Goal: Task Accomplishment & Management: Manage account settings

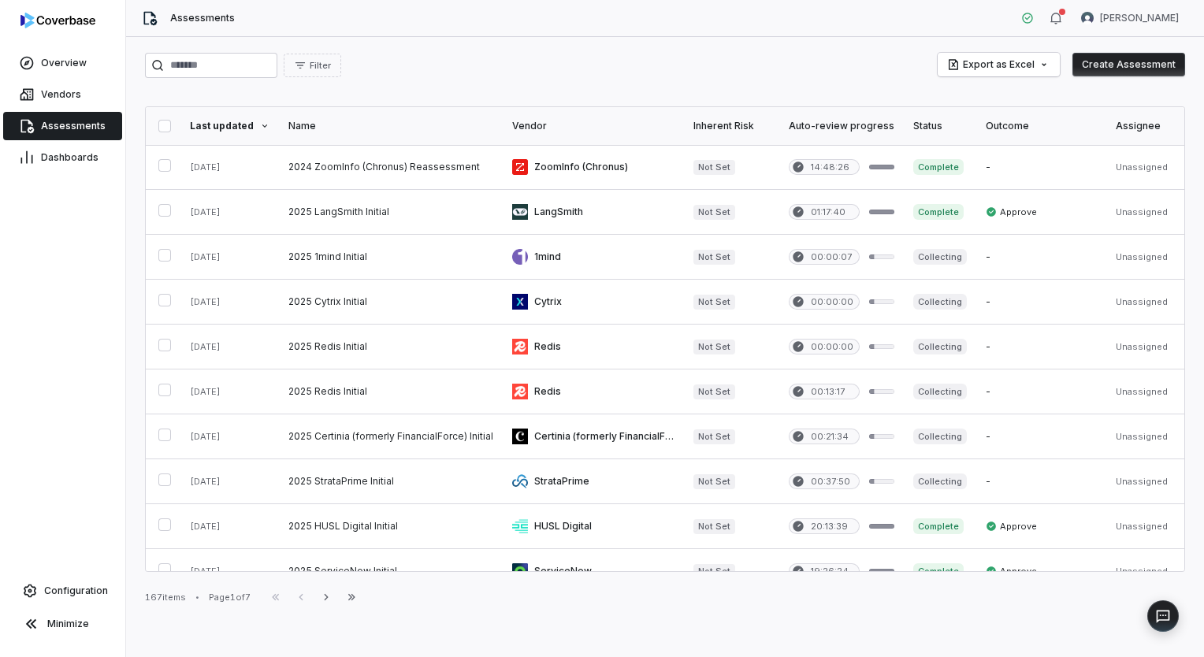
click at [203, 68] on input "search" at bounding box center [211, 65] width 132 height 25
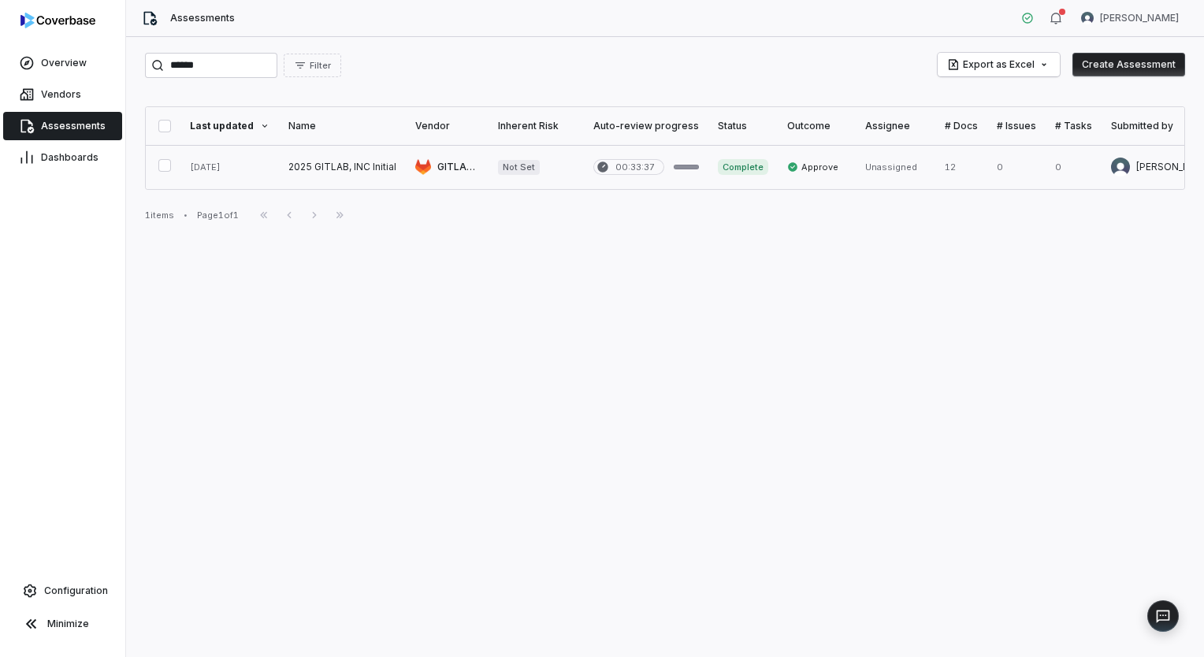
type input "******"
click at [308, 169] on link at bounding box center [342, 167] width 127 height 44
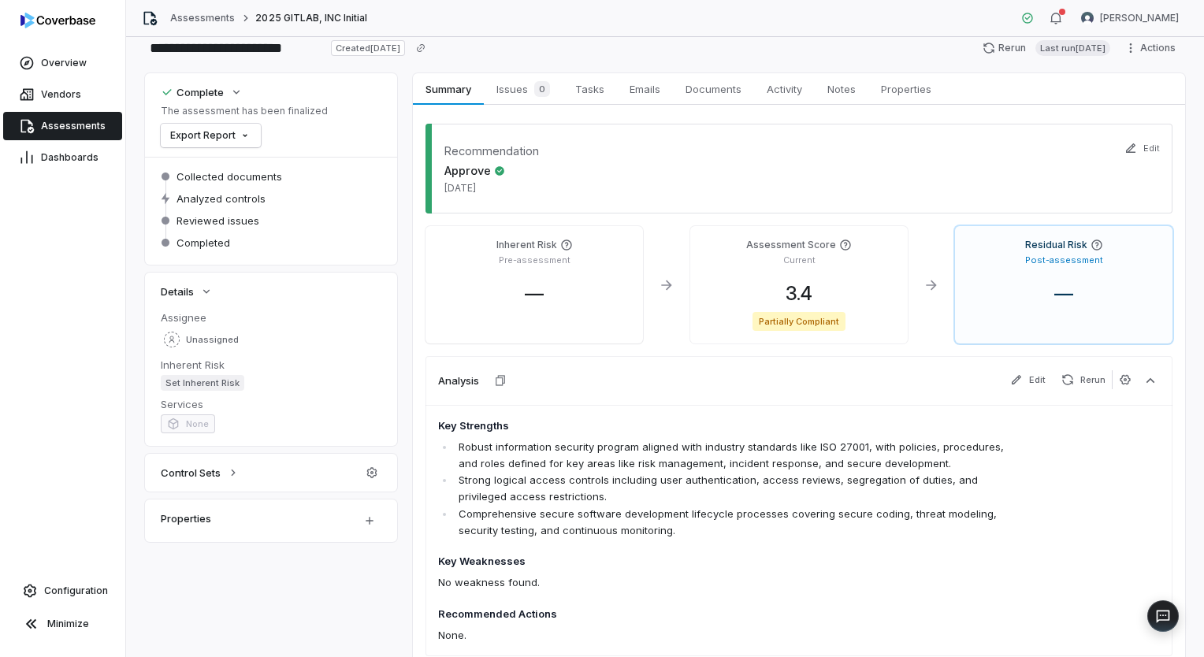
scroll to position [24, 0]
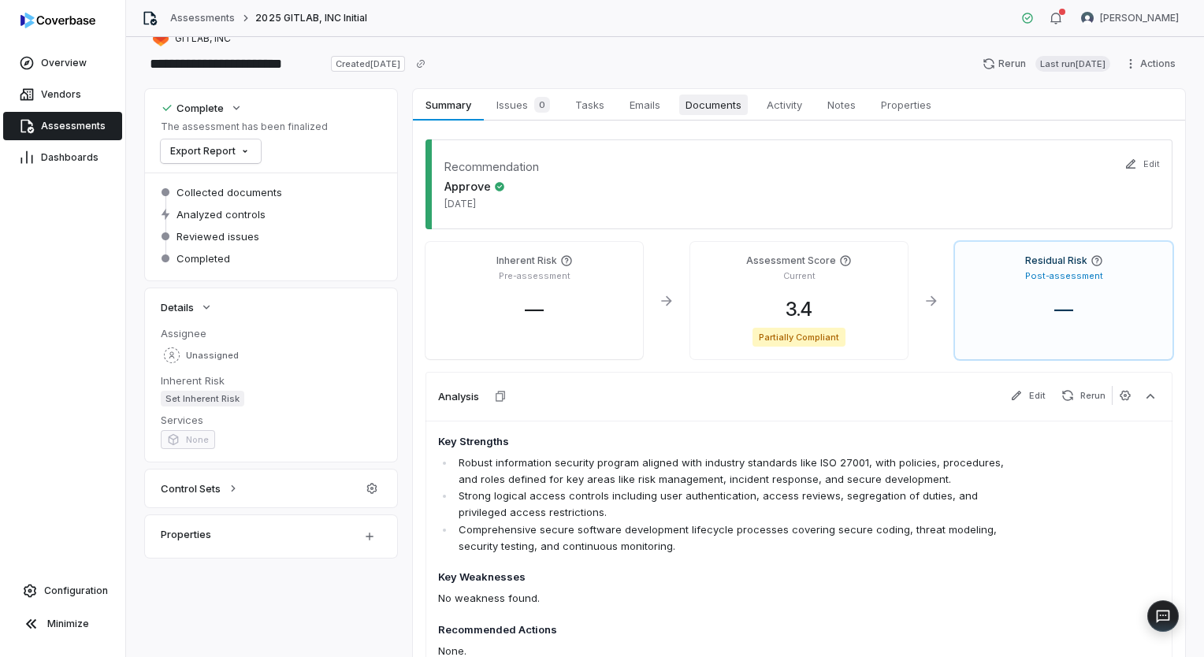
click at [719, 102] on span "Documents" at bounding box center [713, 105] width 69 height 20
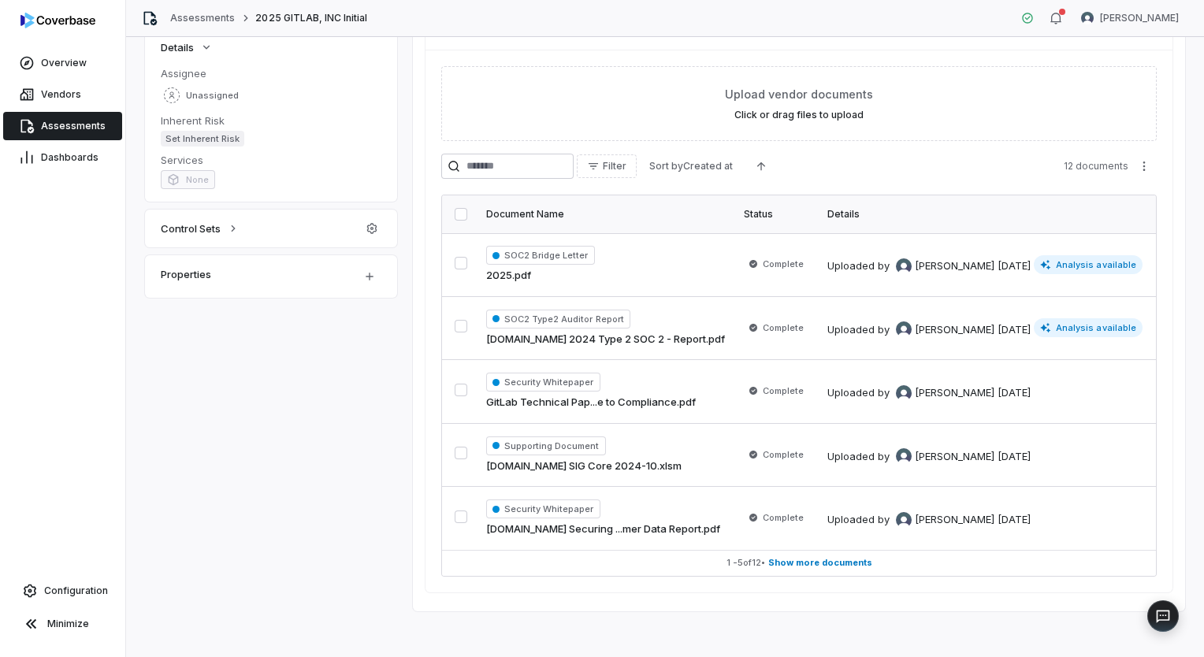
scroll to position [293, 0]
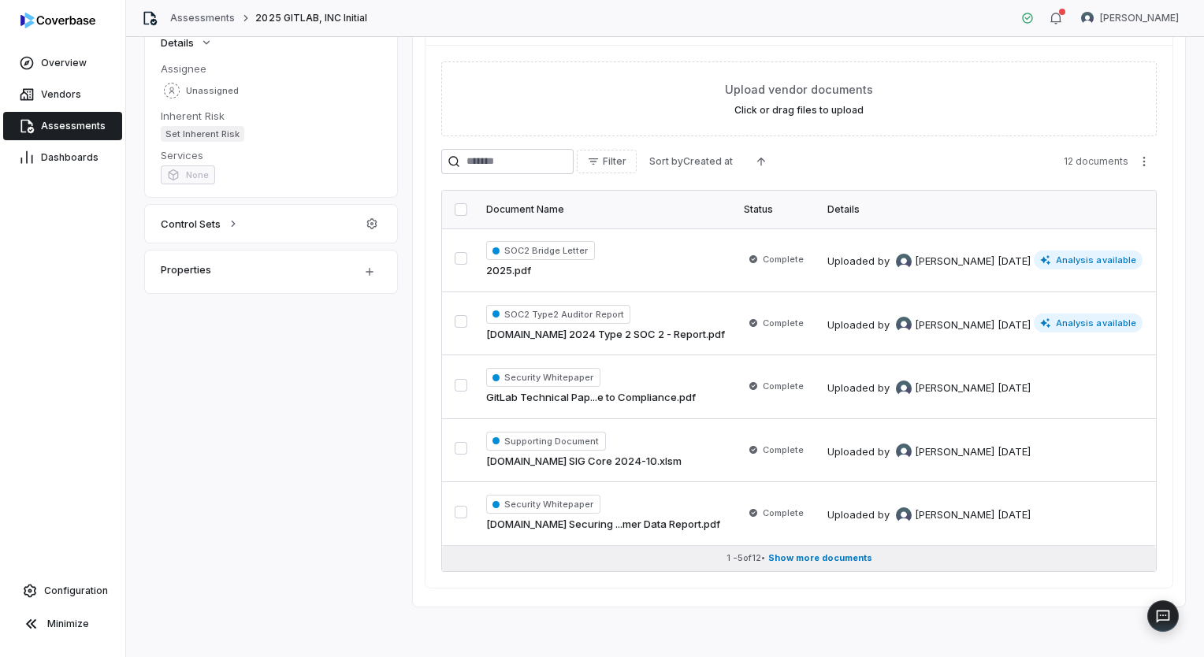
click at [819, 557] on button "1 - 5 of 12 • Show more documents" at bounding box center [799, 558] width 714 height 25
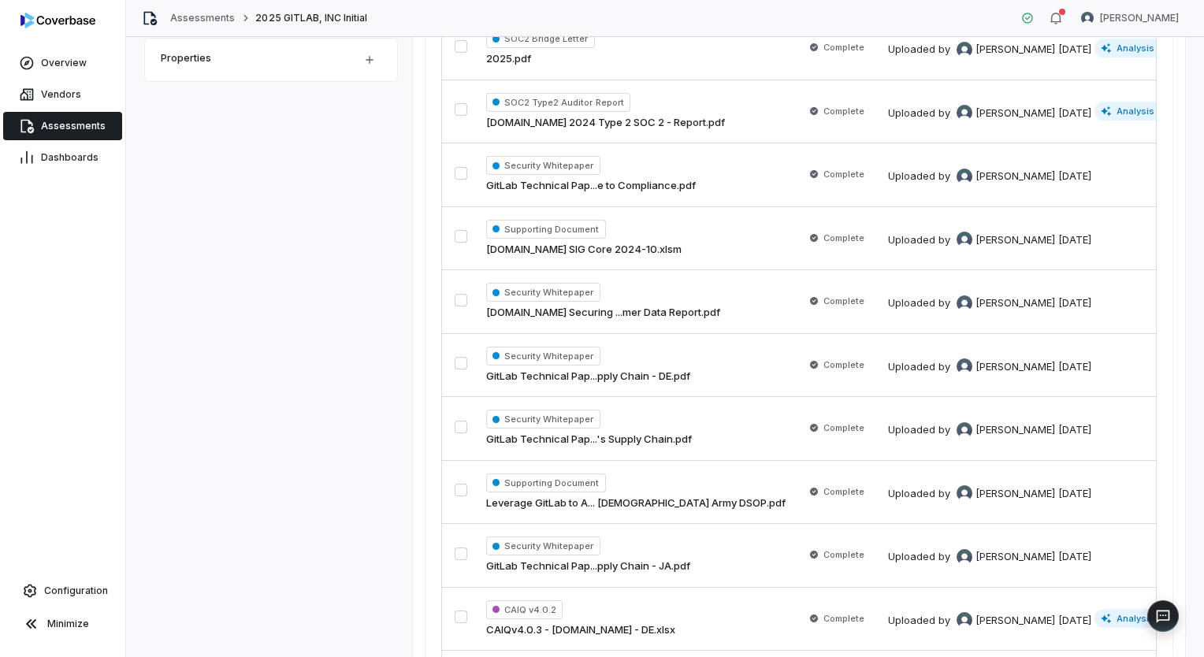
scroll to position [343, 0]
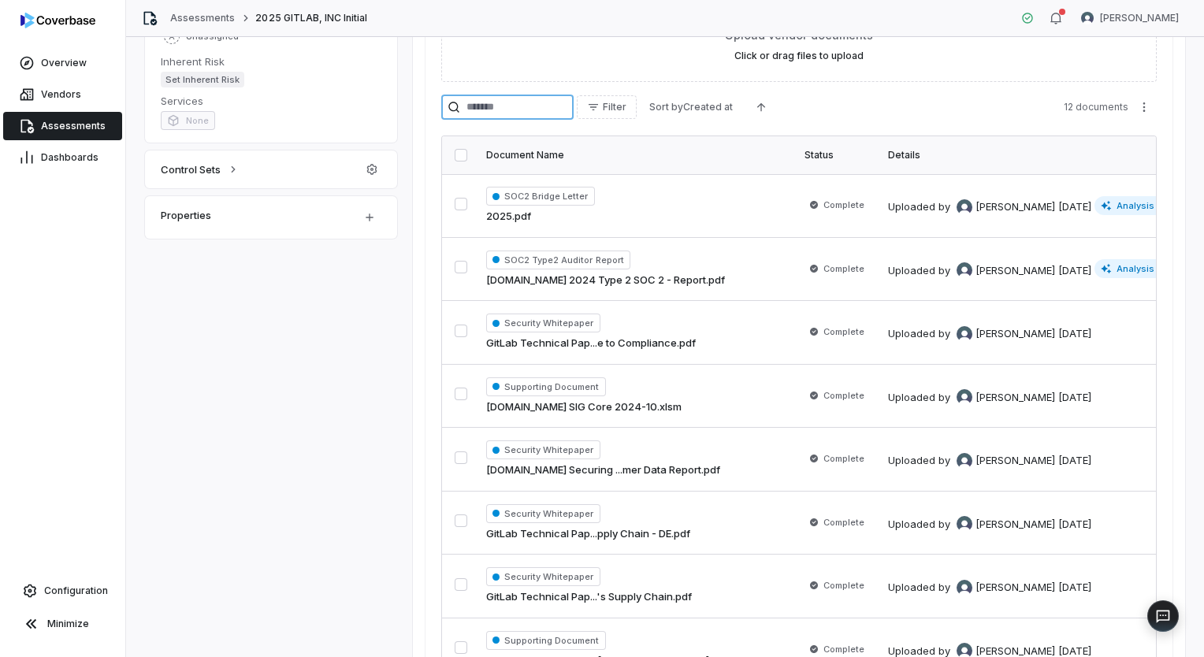
click at [559, 101] on input "search" at bounding box center [507, 107] width 132 height 25
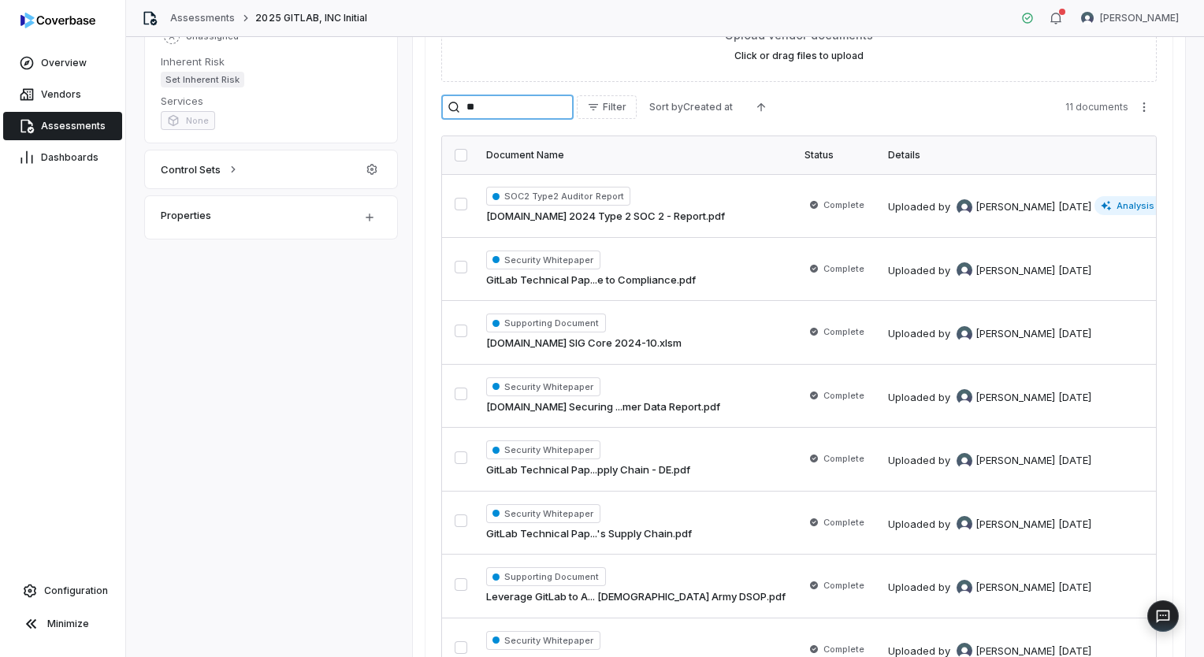
scroll to position [45, 0]
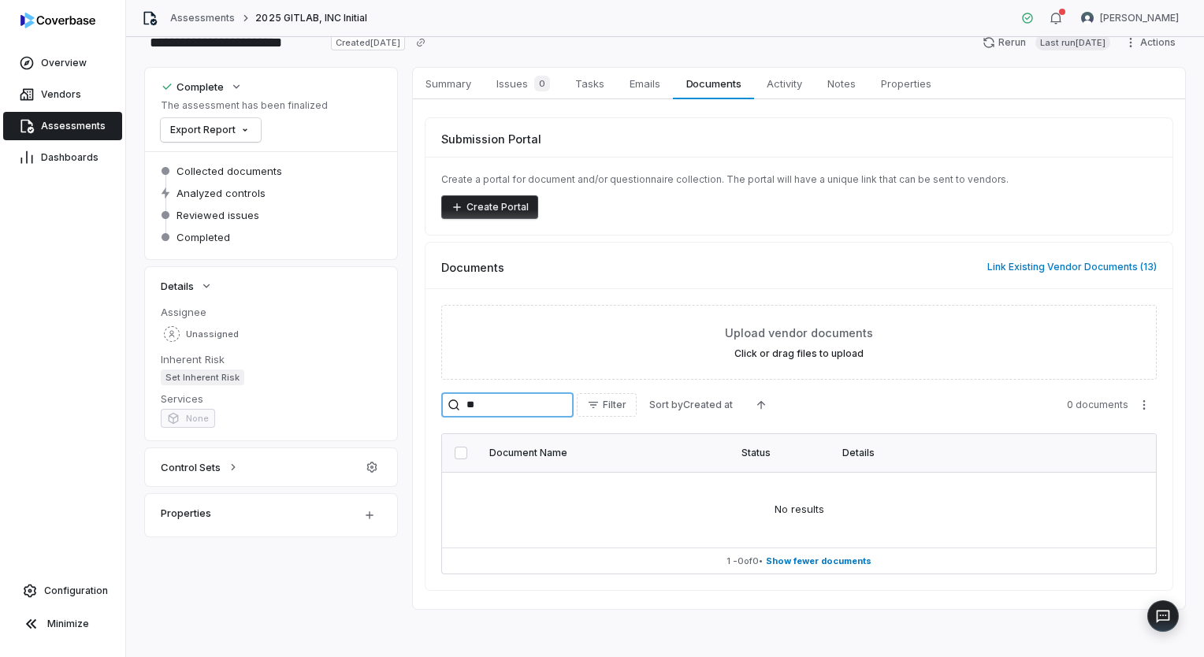
type input "*"
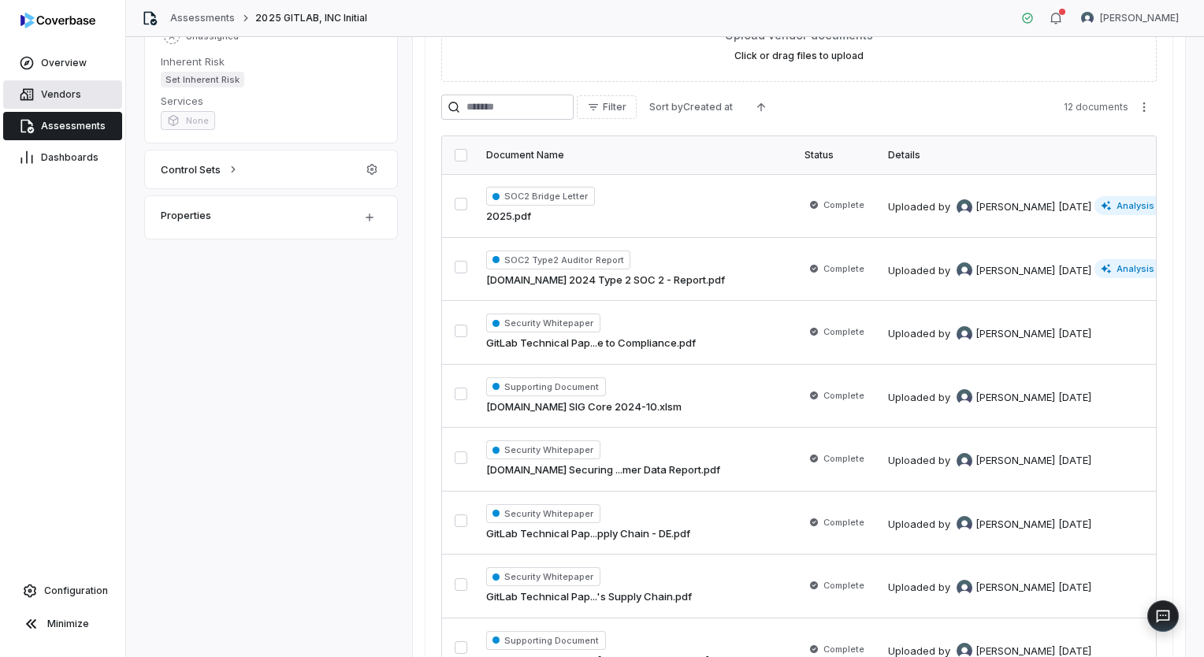
click at [73, 102] on link "Vendors" at bounding box center [62, 94] width 119 height 28
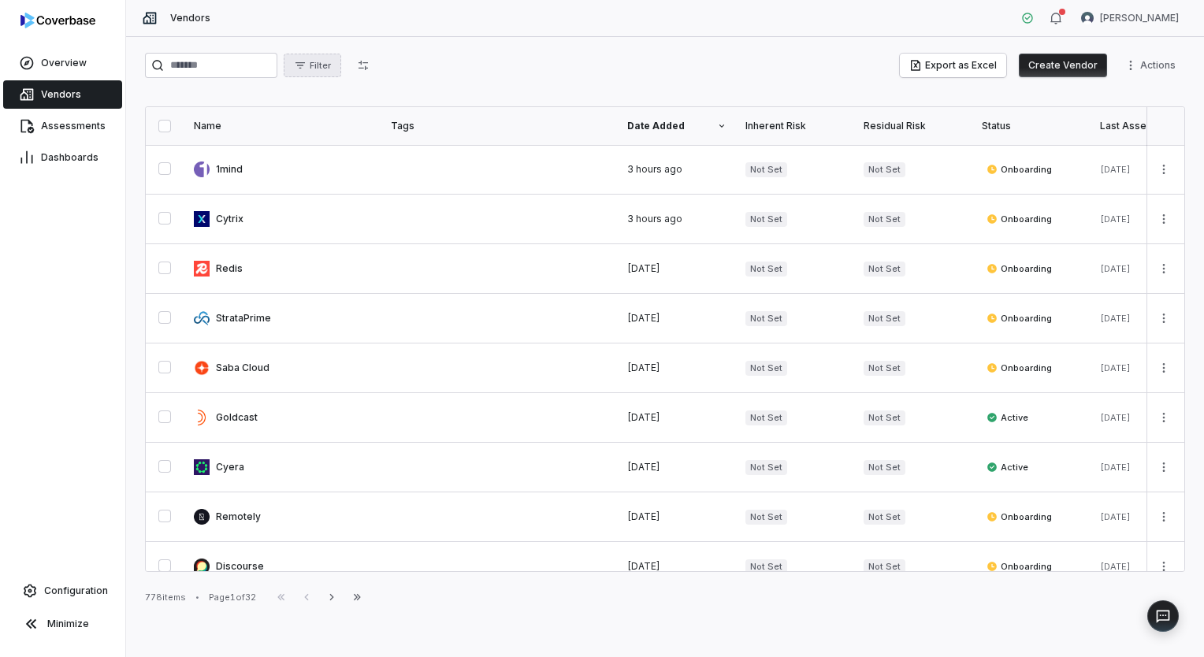
click at [341, 69] on button "Filter" at bounding box center [313, 66] width 58 height 24
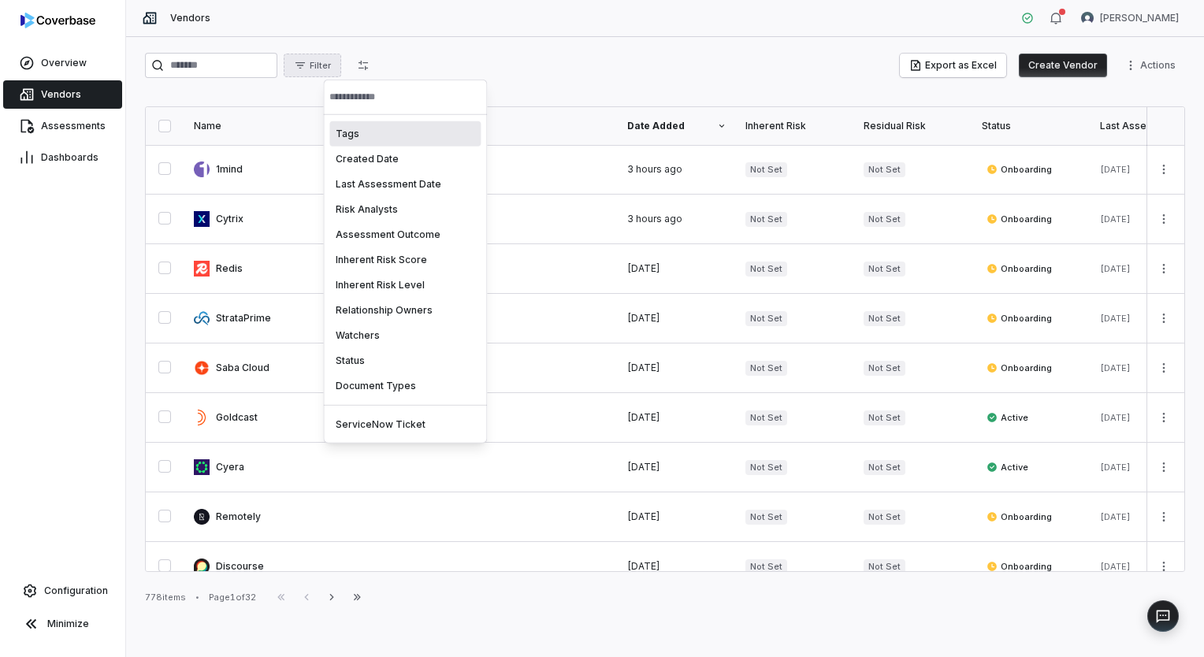
click at [366, 132] on div "Tags" at bounding box center [404, 133] width 151 height 25
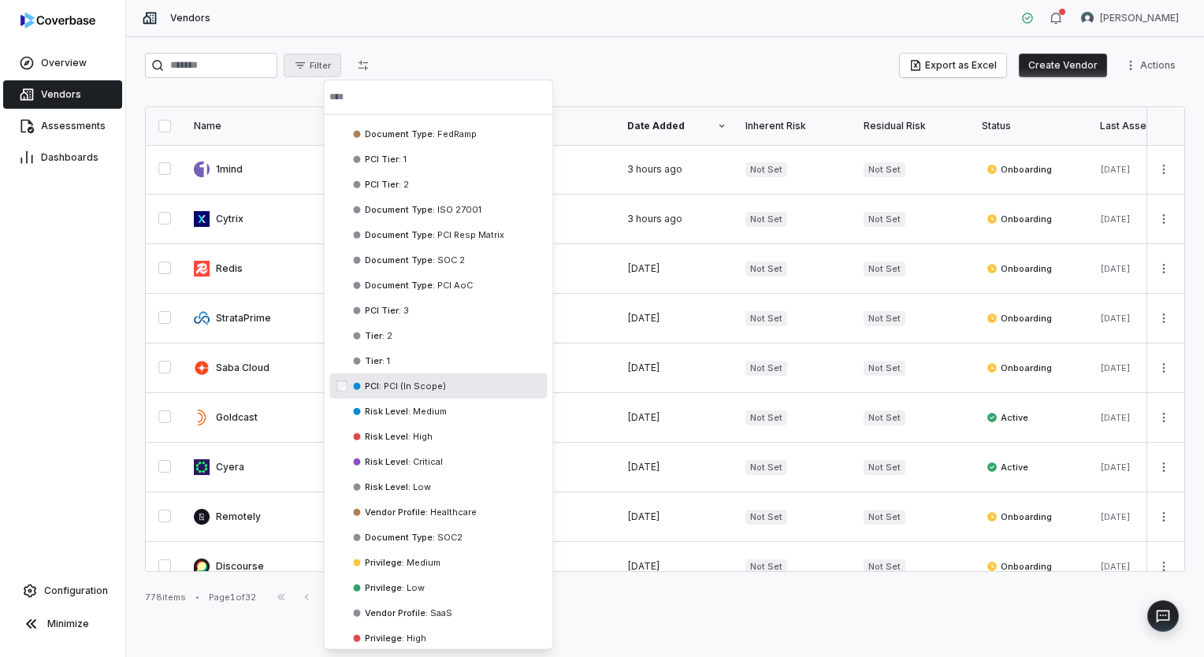
click at [407, 386] on span "PCI (In Scope)" at bounding box center [413, 385] width 65 height 11
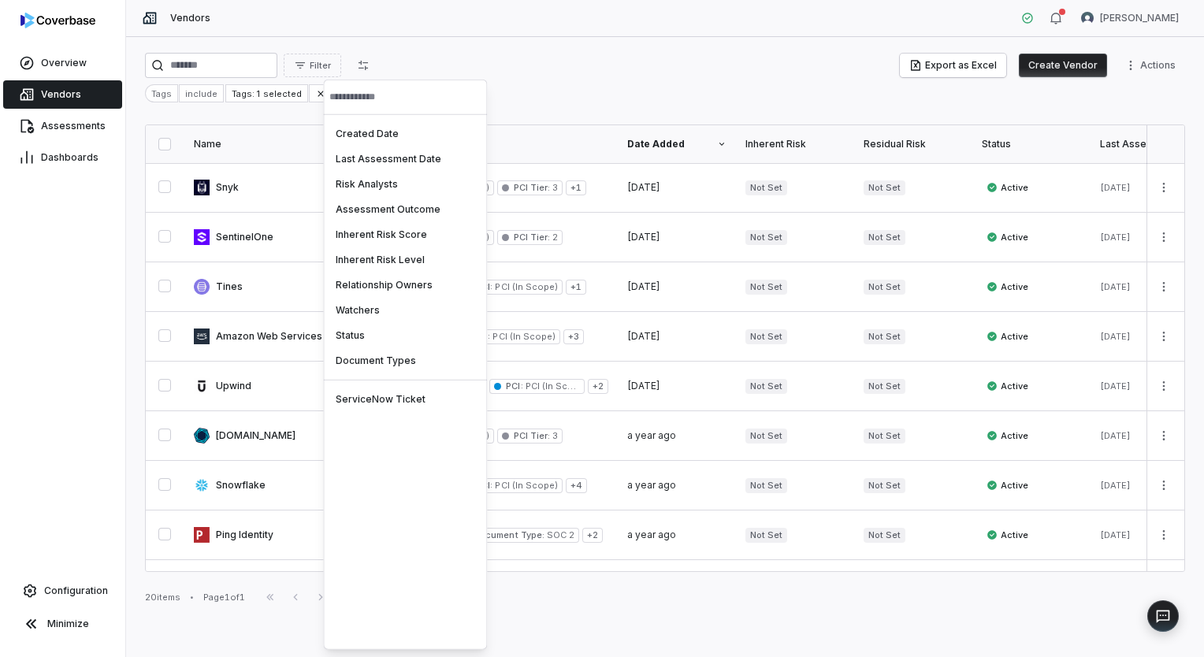
click at [66, 320] on html "Overview Vendors Assessments Dashboards Configuration Minimize Vendors [PERSON_…" at bounding box center [602, 328] width 1204 height 657
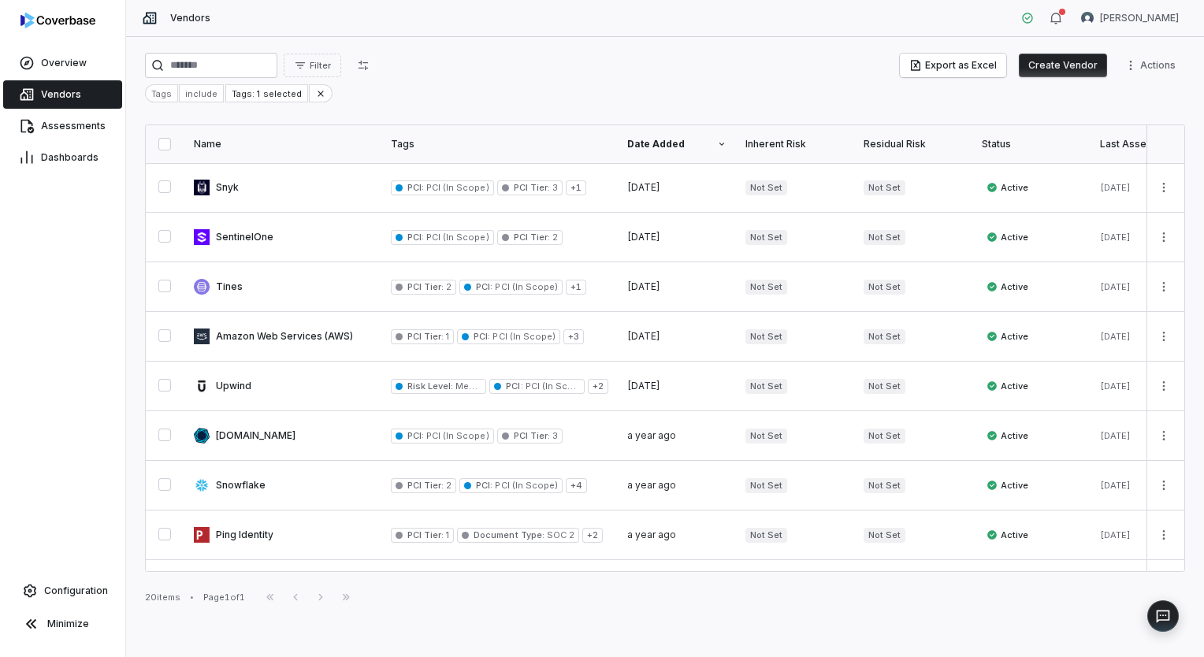
click at [226, 143] on div "Name" at bounding box center [283, 144] width 178 height 13
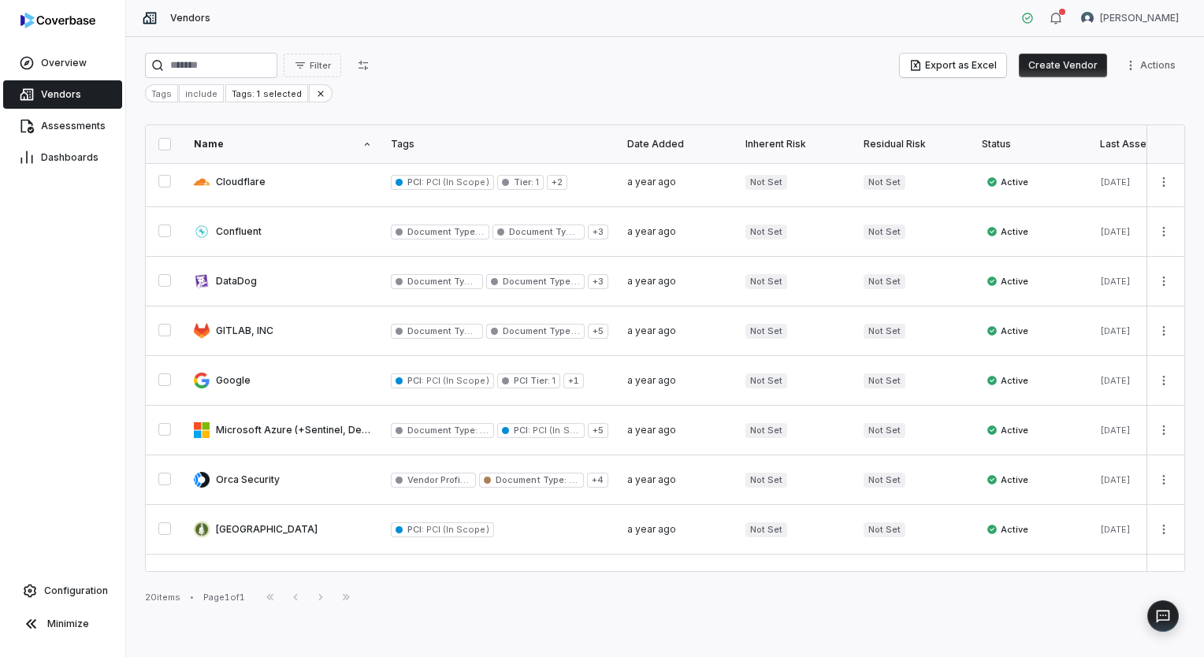
scroll to position [158, 0]
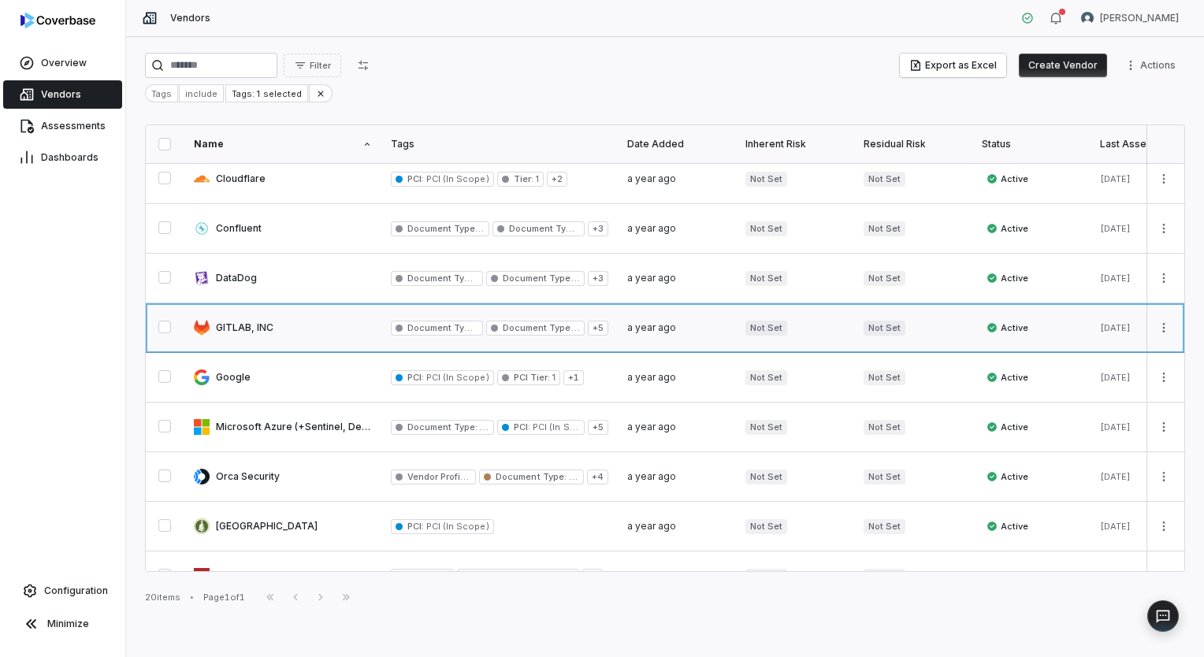
click at [254, 340] on link at bounding box center [282, 327] width 197 height 49
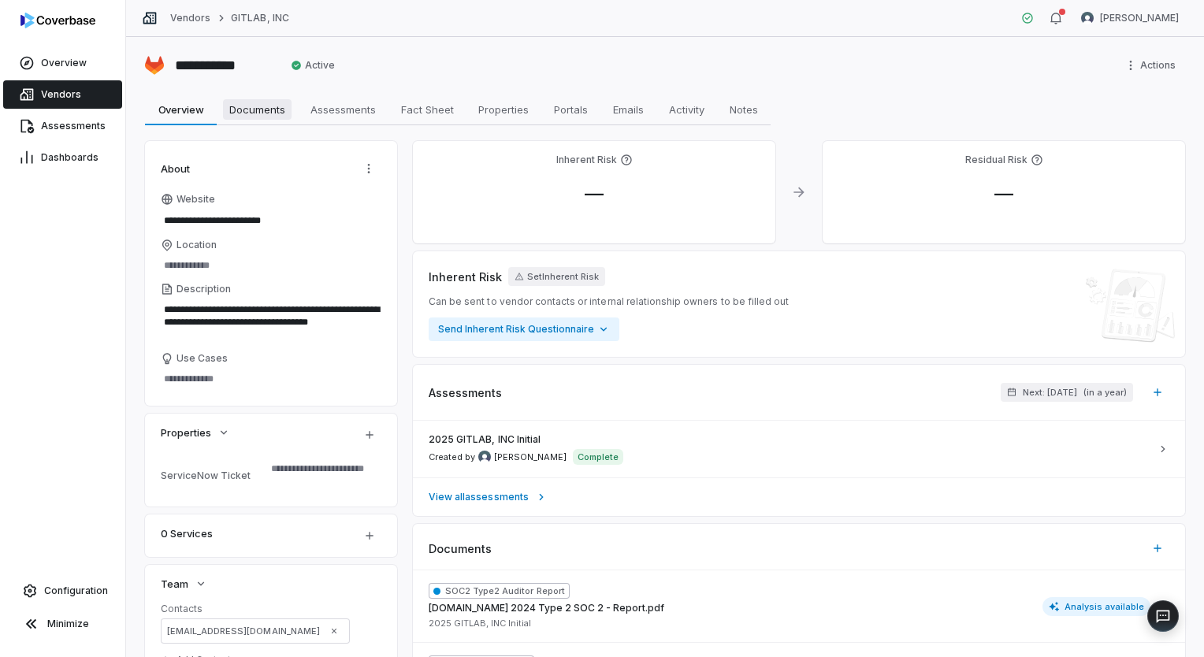
click at [268, 106] on span "Documents" at bounding box center [257, 109] width 69 height 20
type textarea "*"
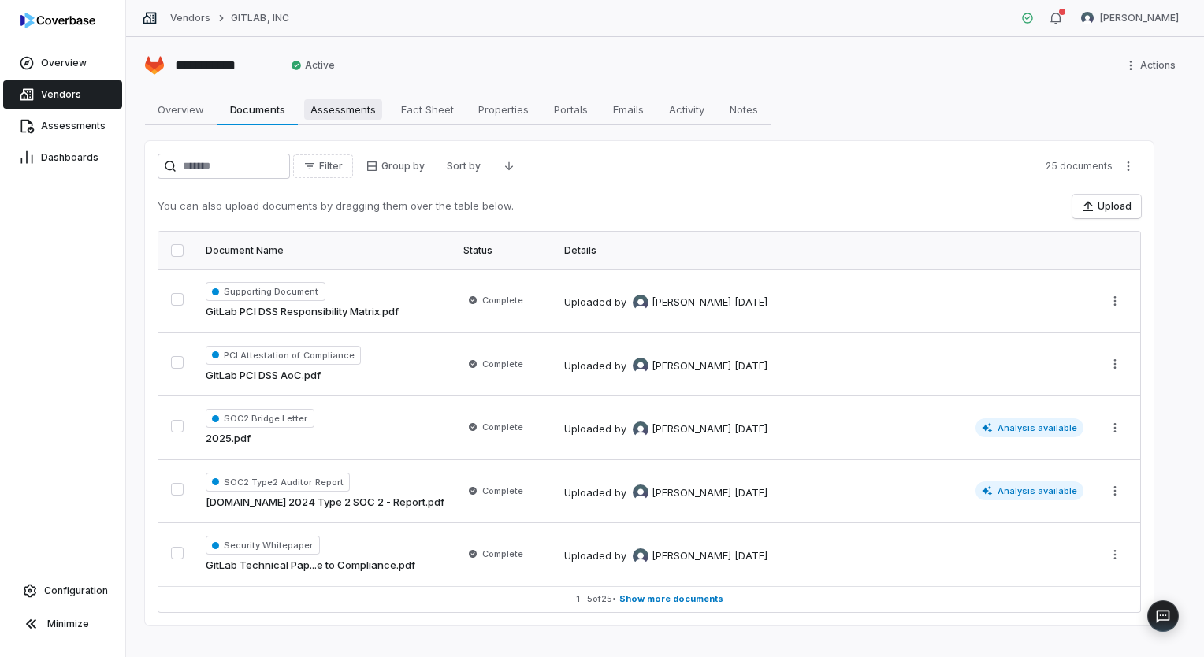
click at [353, 117] on span "Assessments" at bounding box center [343, 109] width 78 height 20
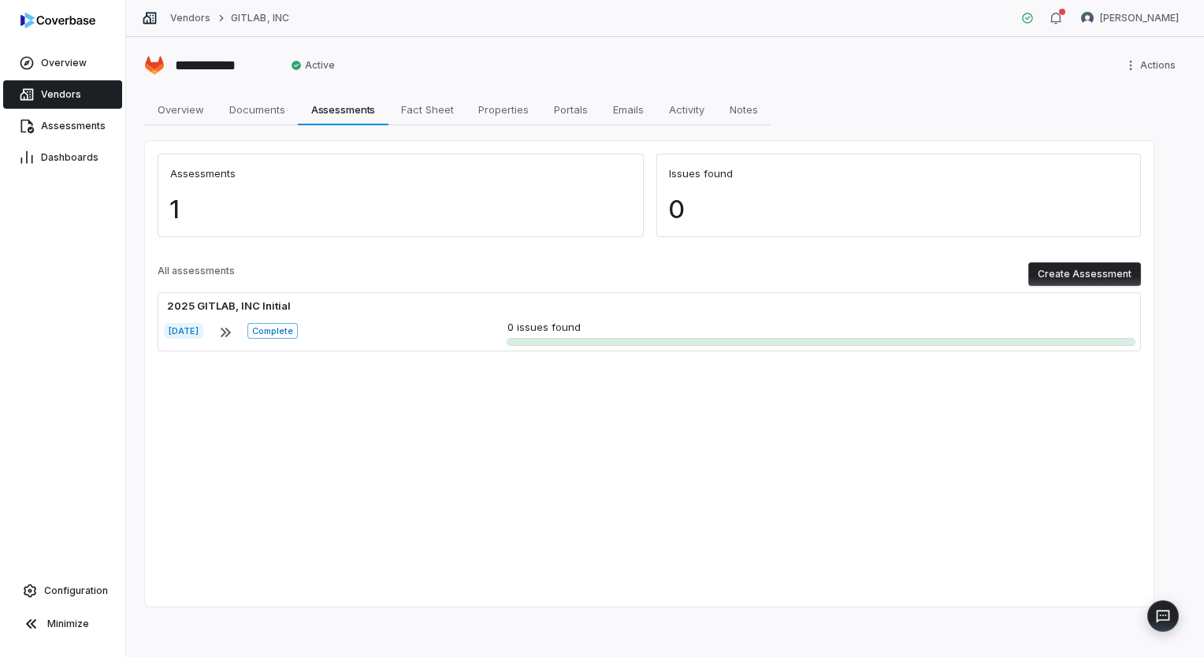
click at [1109, 280] on button "Create Assessment" at bounding box center [1084, 274] width 113 height 24
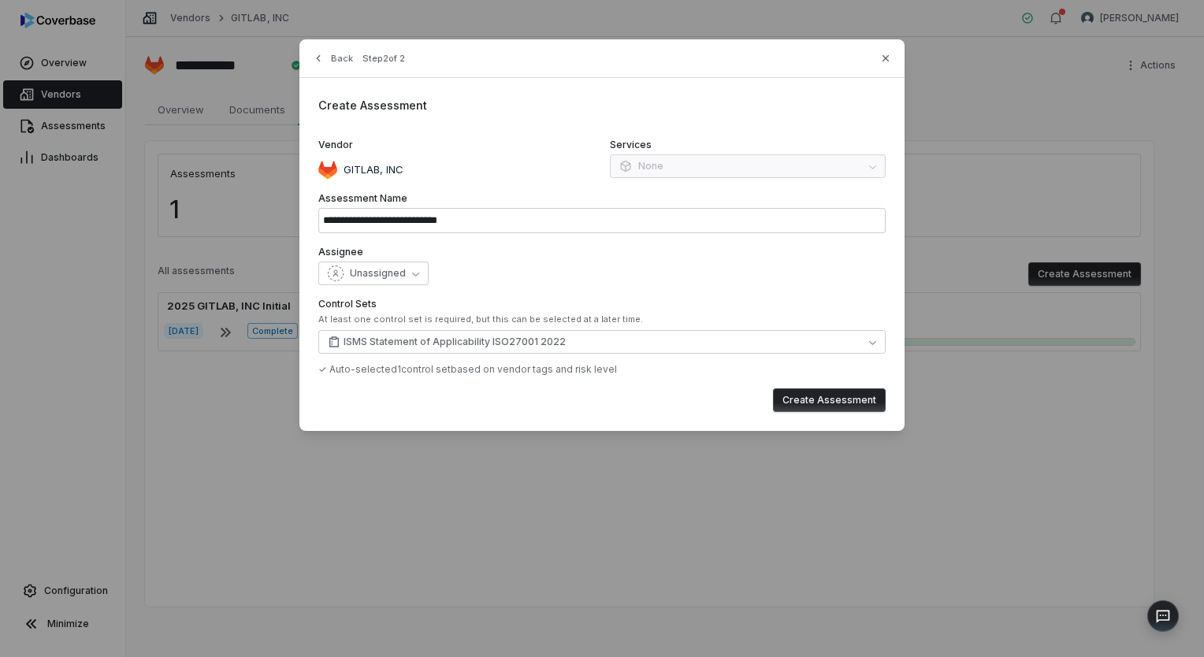
click at [827, 401] on button "Create Assessment" at bounding box center [829, 400] width 113 height 24
type input "**********"
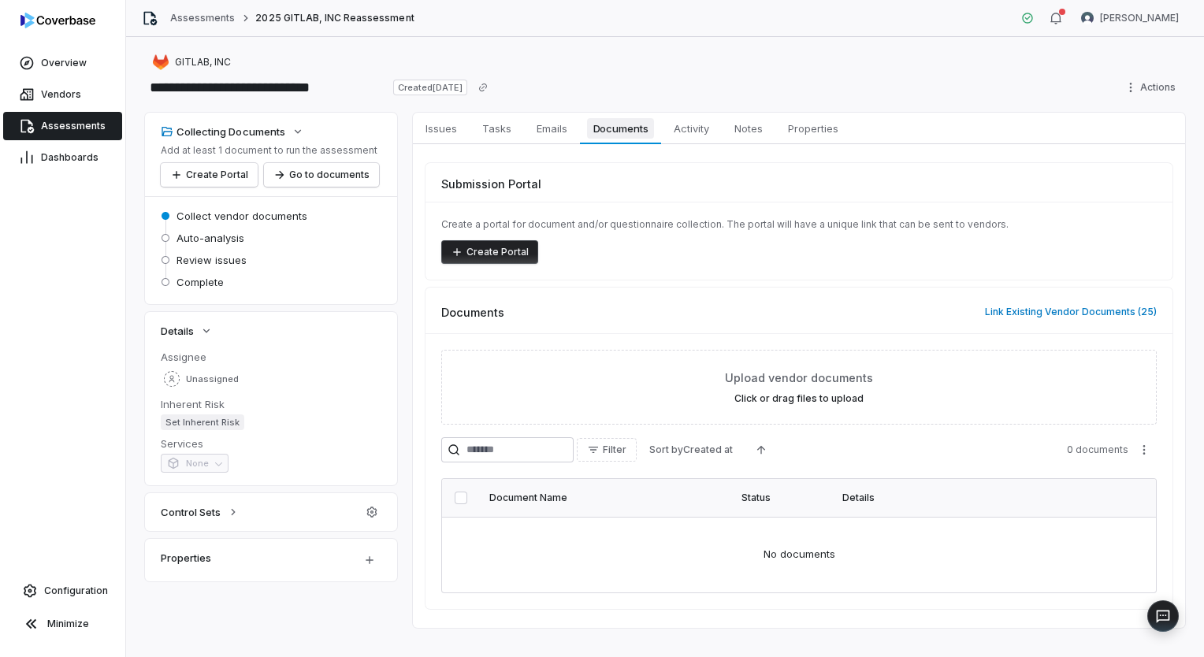
click at [631, 132] on span "Documents" at bounding box center [621, 128] width 68 height 20
click at [1043, 310] on button "Link Existing Vendor Documents ( 25 )" at bounding box center [1070, 311] width 181 height 33
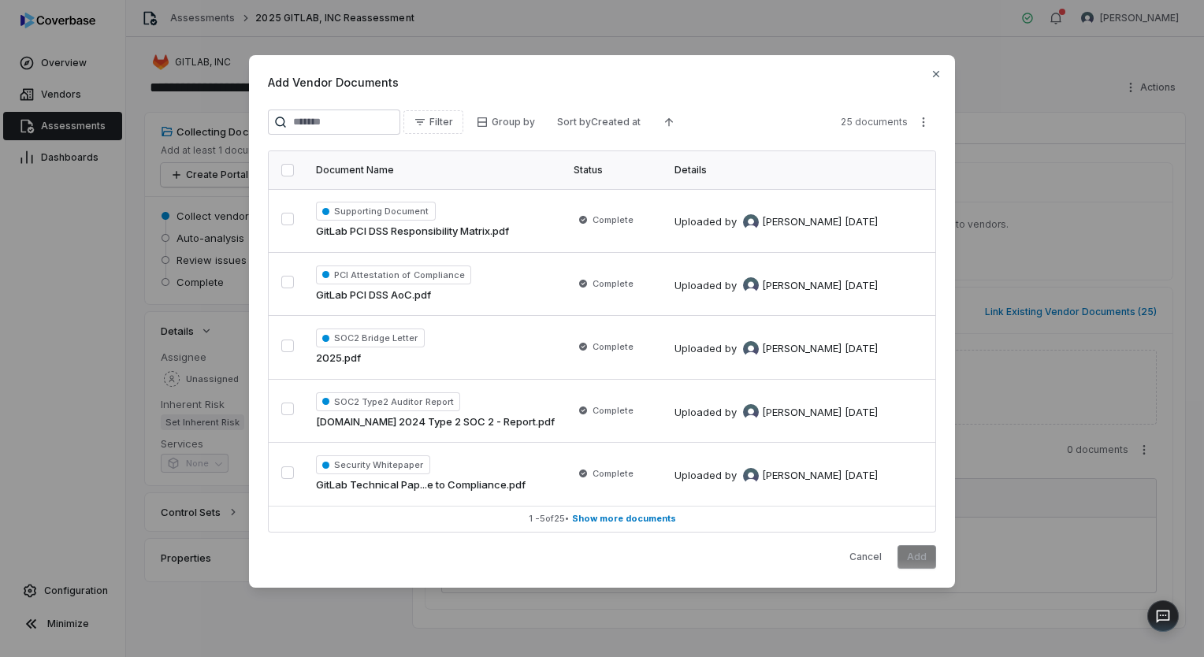
click at [290, 175] on button "button" at bounding box center [287, 170] width 13 height 13
click at [915, 564] on button "Add" at bounding box center [916, 557] width 39 height 24
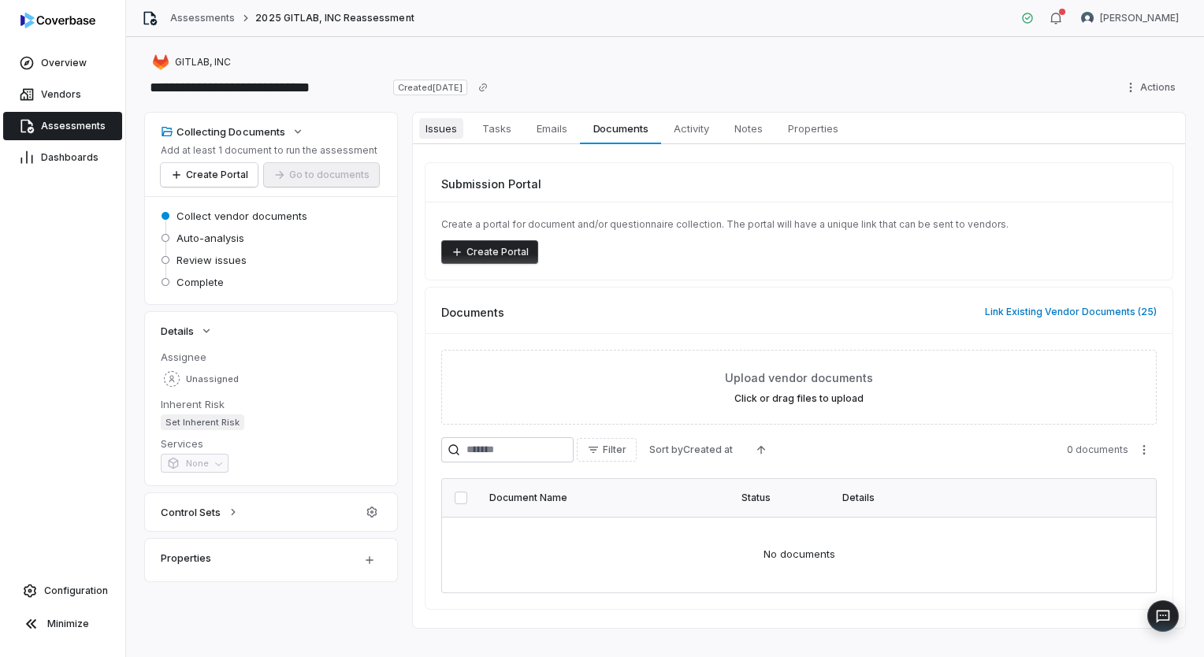
click at [427, 134] on span "Issues" at bounding box center [441, 128] width 44 height 20
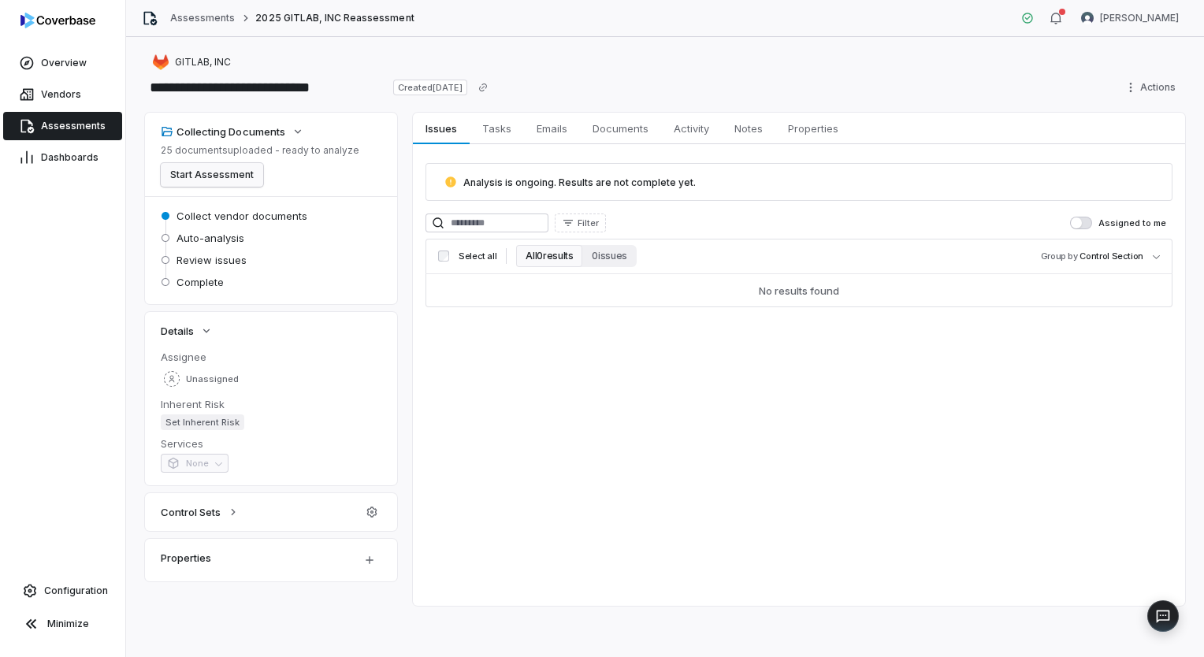
click at [219, 178] on button "Start Assessment" at bounding box center [212, 175] width 102 height 24
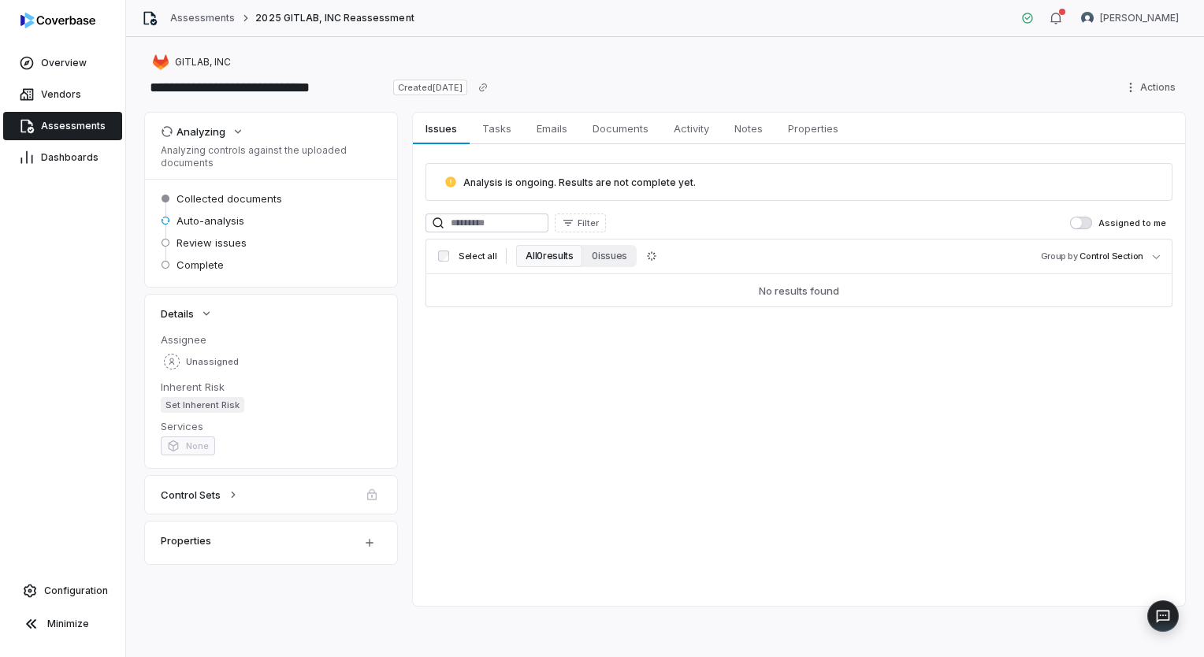
click at [39, 129] on link "Assessments" at bounding box center [62, 126] width 119 height 28
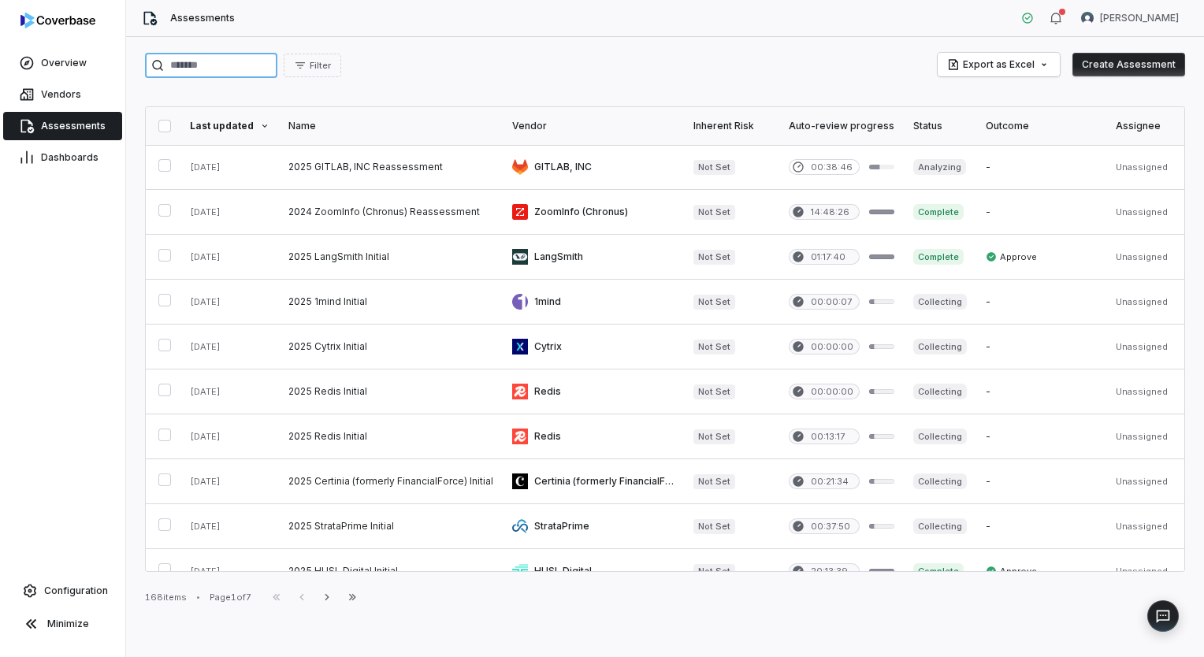
click at [277, 74] on input "search" at bounding box center [211, 65] width 132 height 25
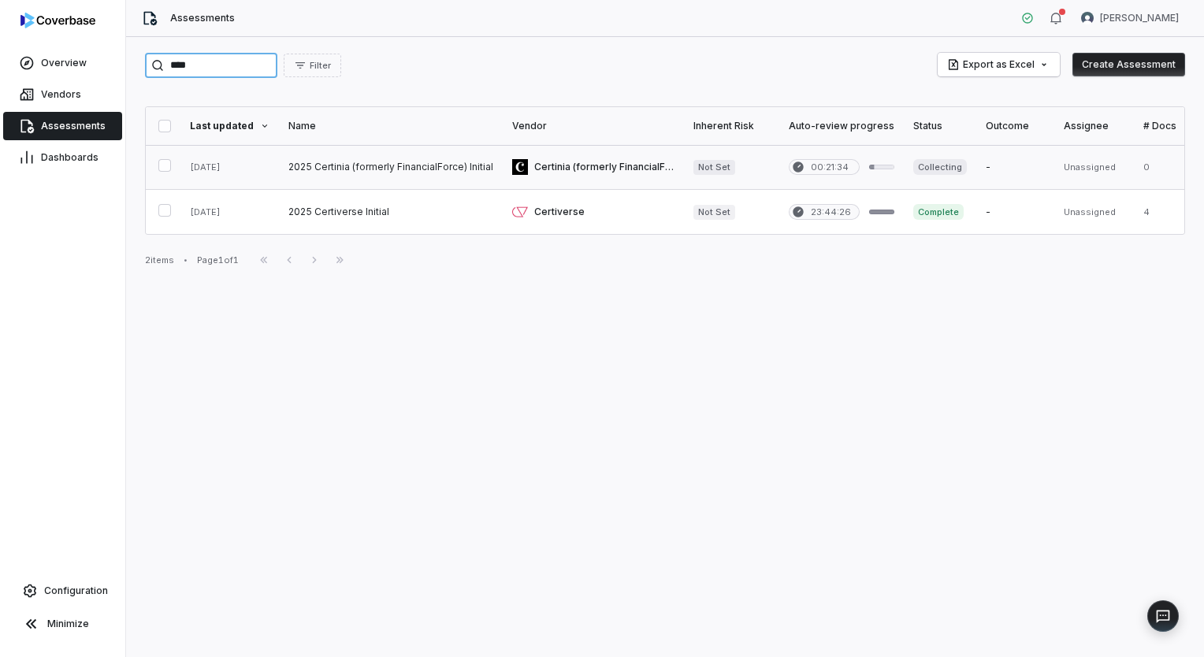
type input "****"
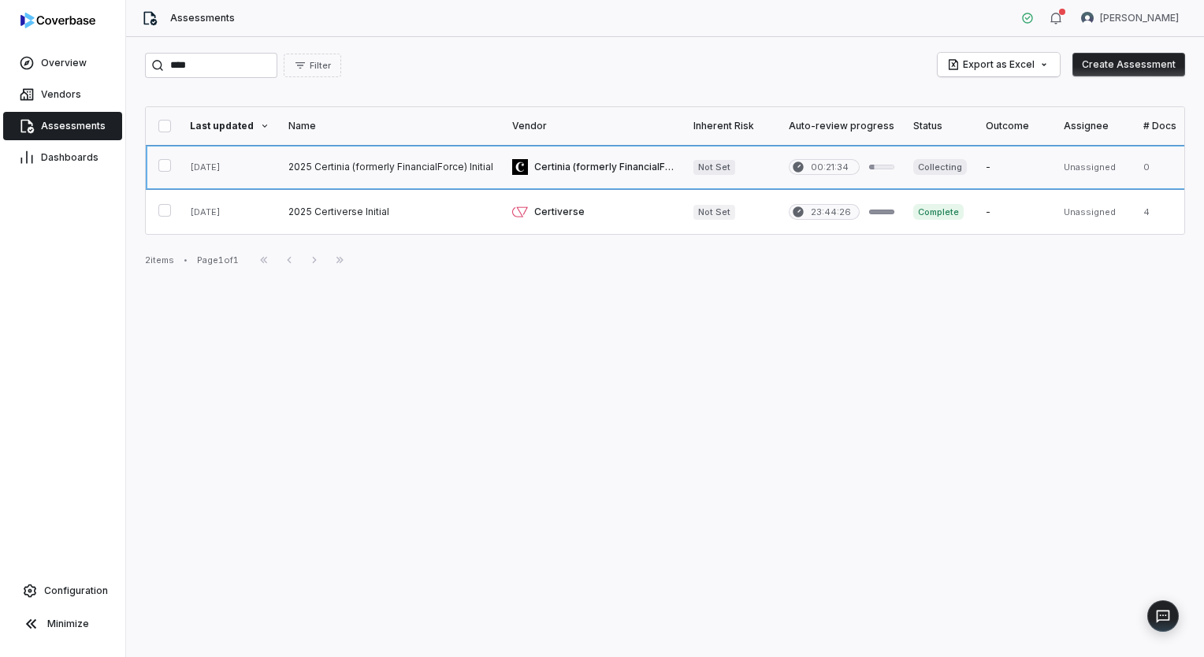
click at [399, 164] on link at bounding box center [391, 167] width 224 height 44
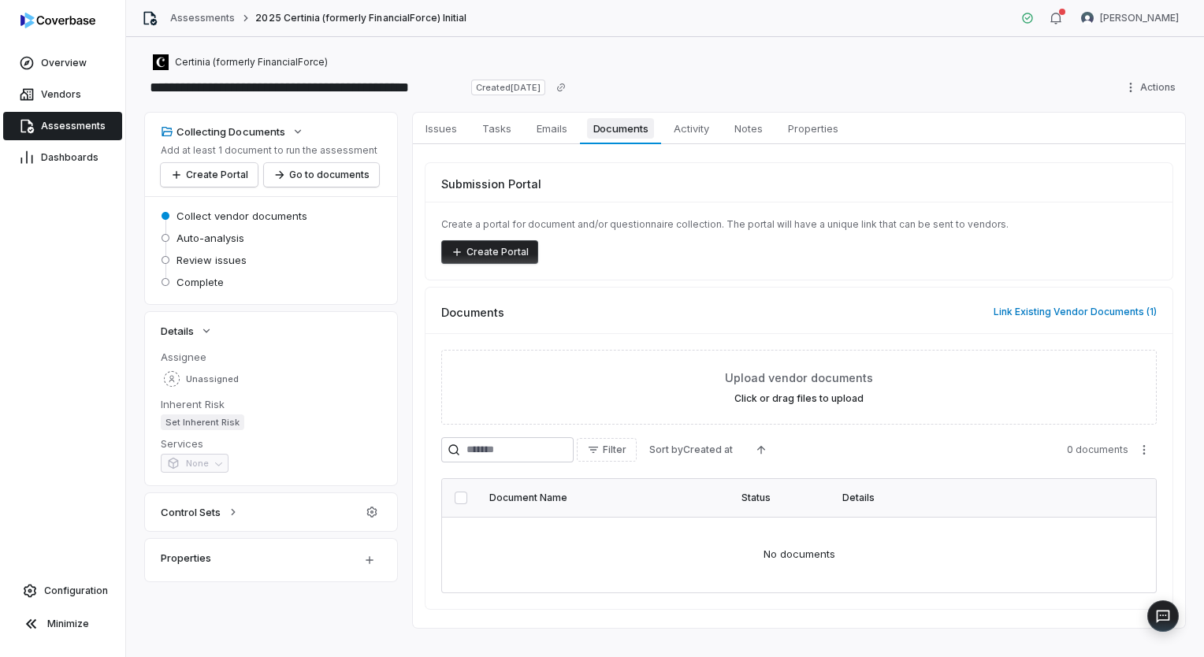
click at [616, 131] on span "Documents" at bounding box center [621, 128] width 68 height 20
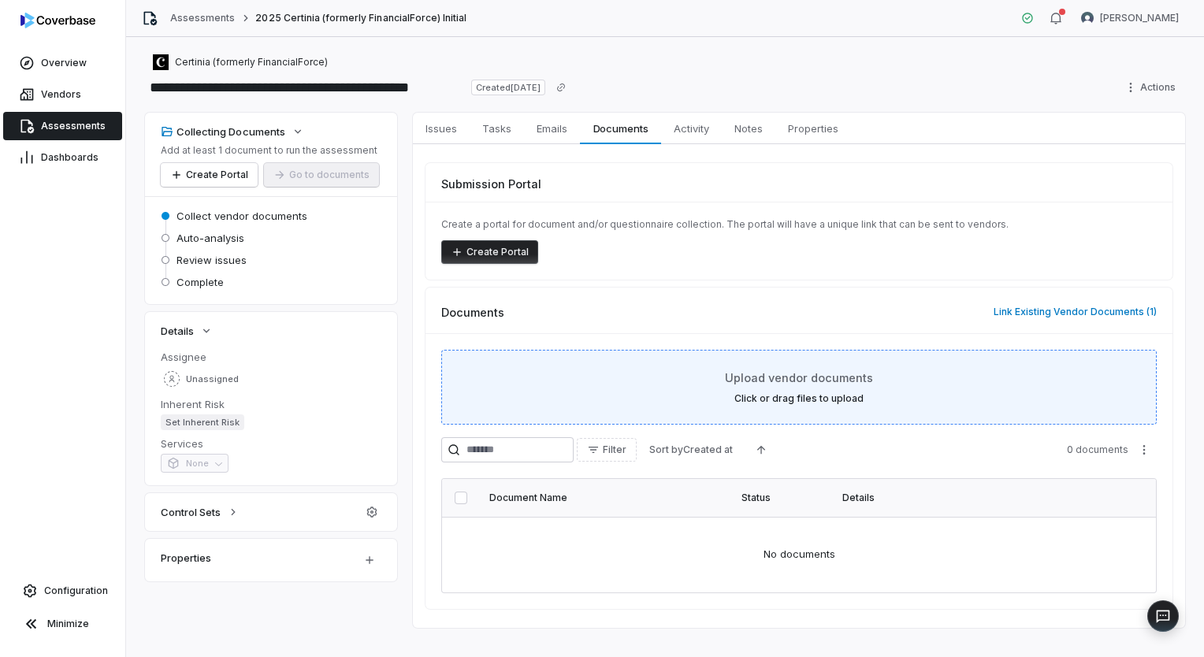
click at [879, 399] on div "Upload vendor documents Click or drag files to upload" at bounding box center [799, 387] width 676 height 35
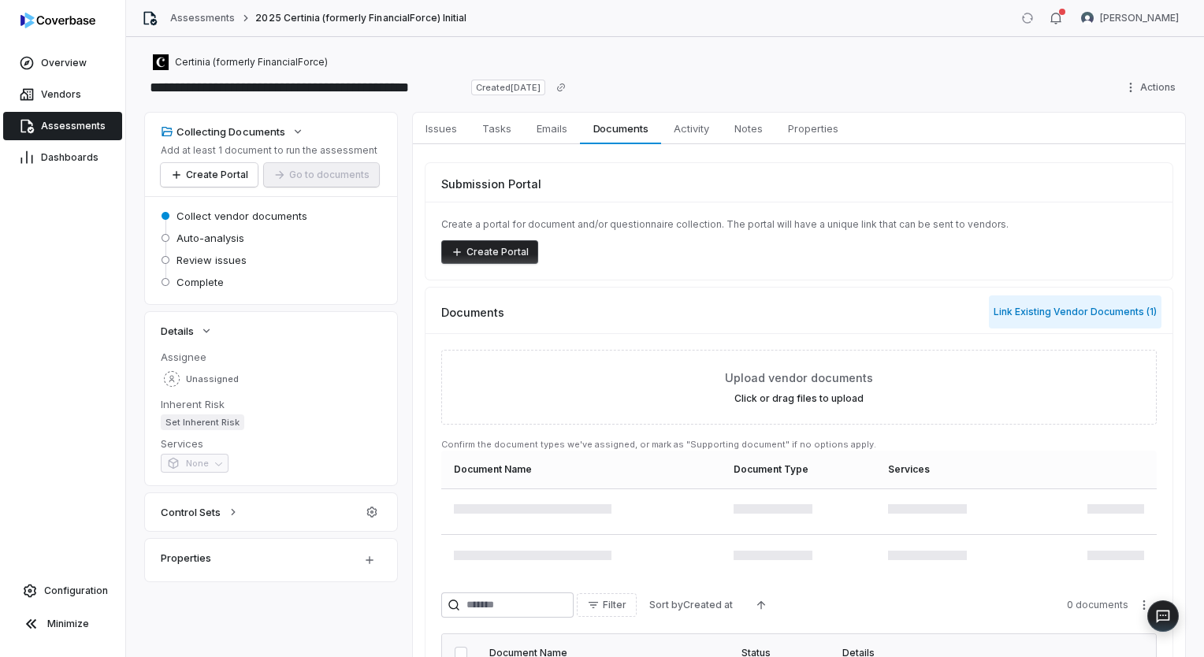
click at [1053, 305] on button "Link Existing Vendor Documents ( 1 )" at bounding box center [1075, 311] width 173 height 33
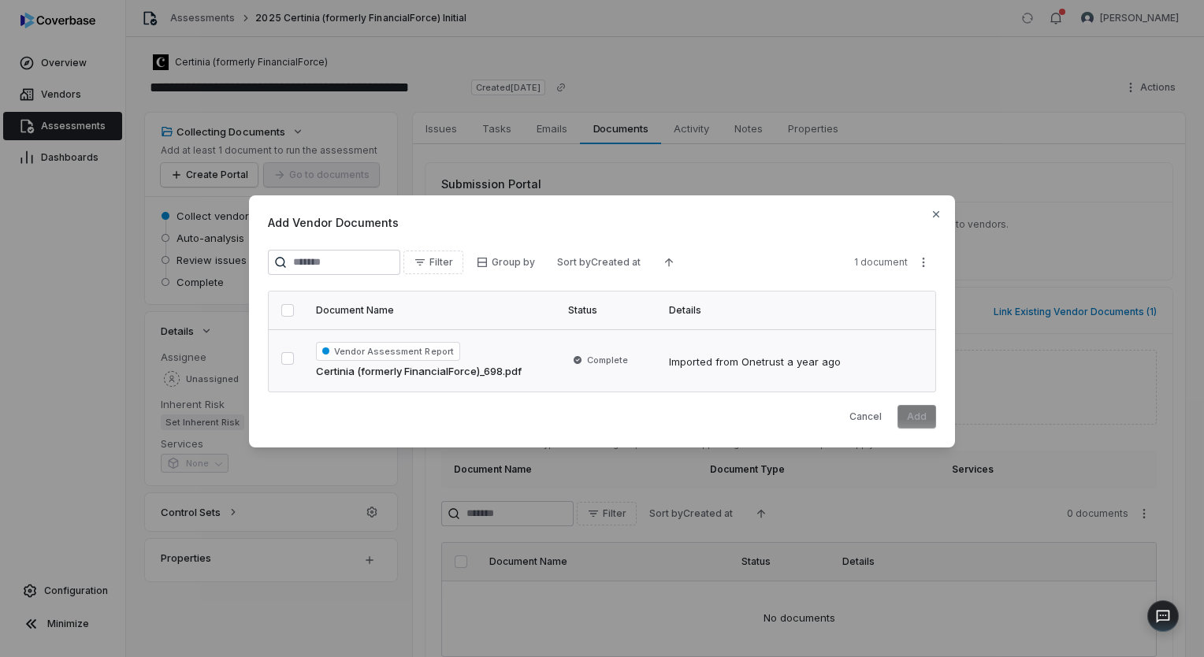
click at [287, 355] on button "button" at bounding box center [287, 358] width 13 height 13
click at [906, 421] on button "Add" at bounding box center [916, 417] width 39 height 24
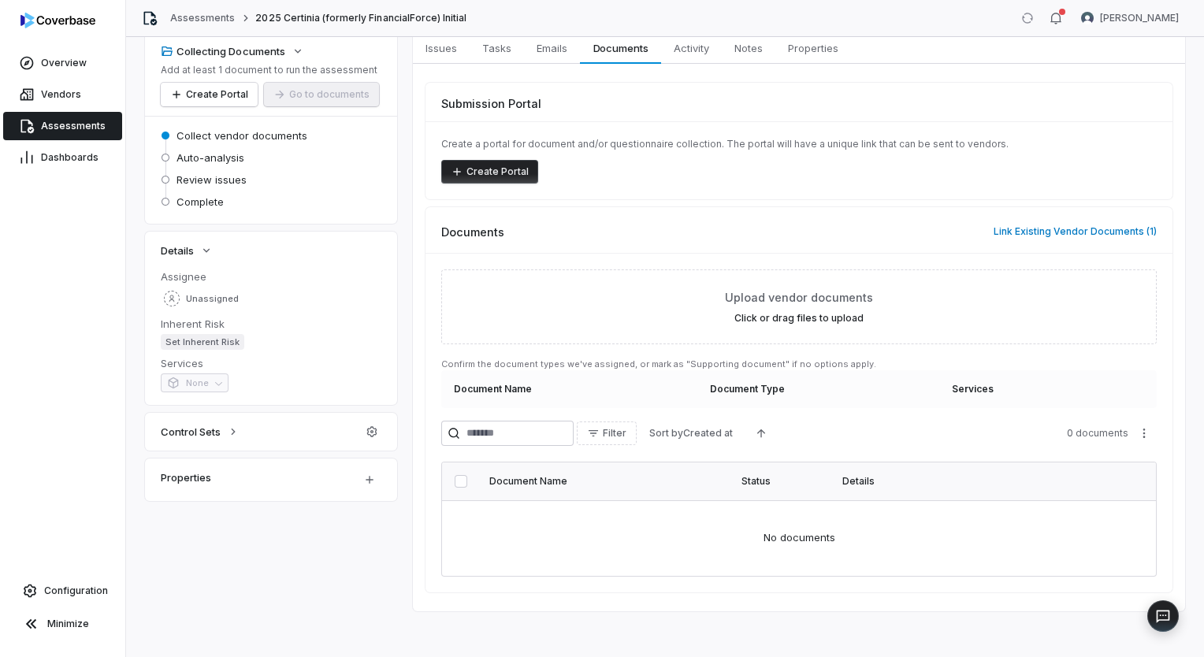
scroll to position [83, 0]
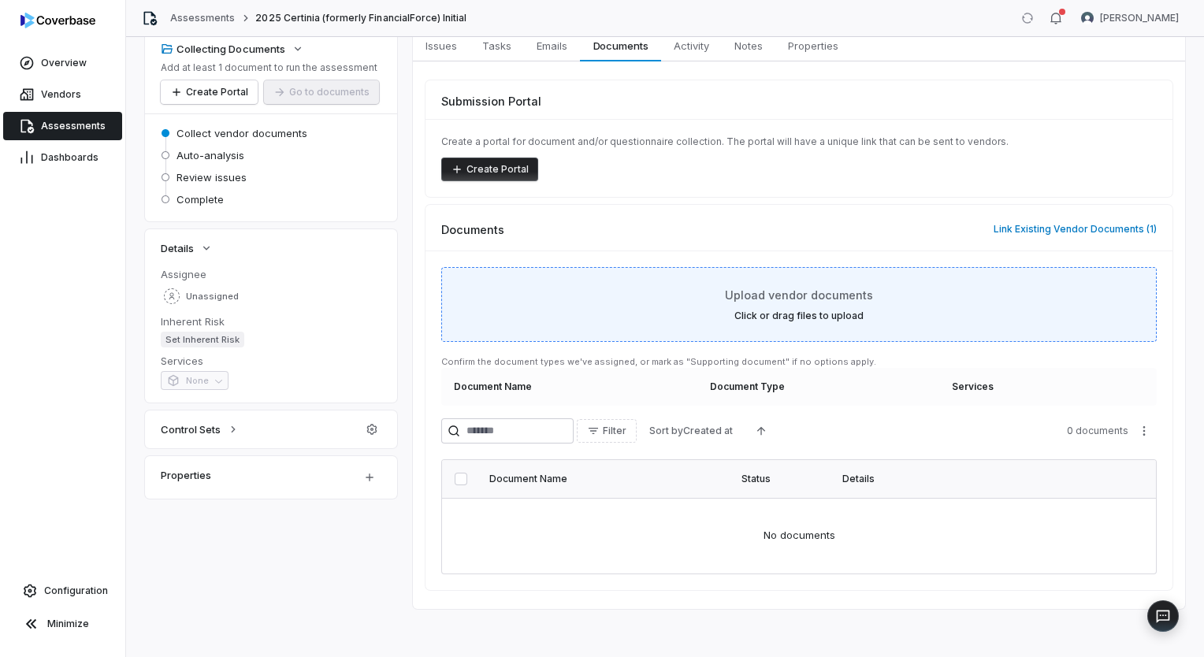
click at [886, 324] on div "Upload vendor documents Click or drag files to upload" at bounding box center [798, 304] width 715 height 75
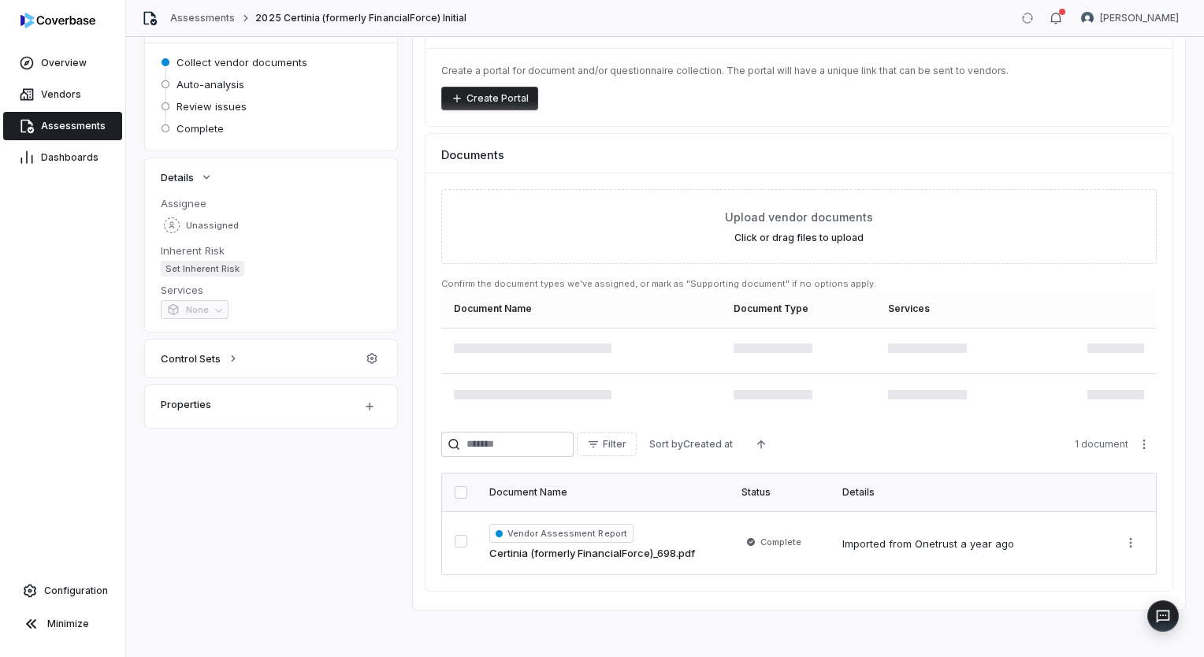
scroll to position [0, 0]
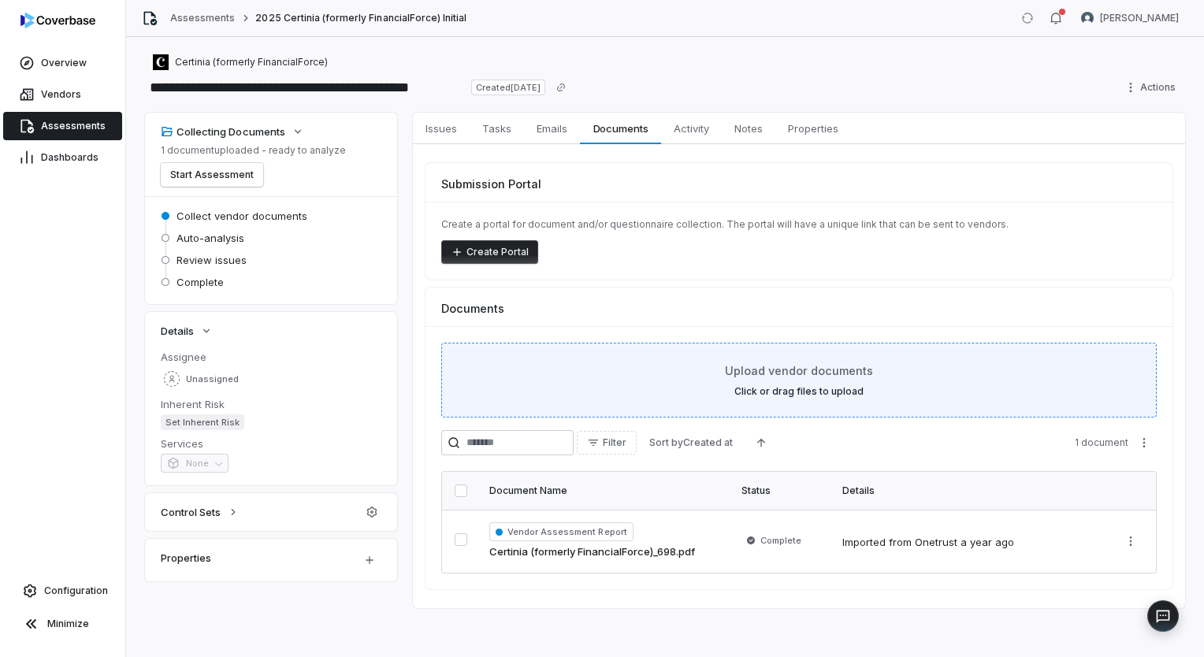
click at [861, 377] on span "Upload vendor documents" at bounding box center [799, 370] width 148 height 17
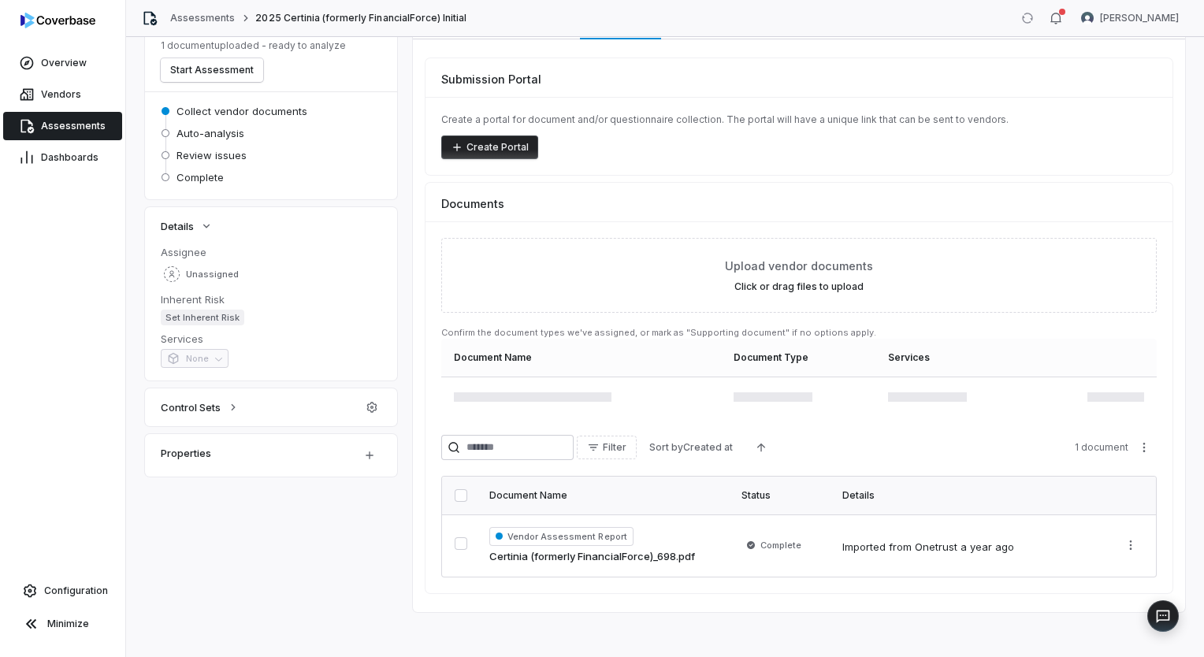
scroll to position [108, 0]
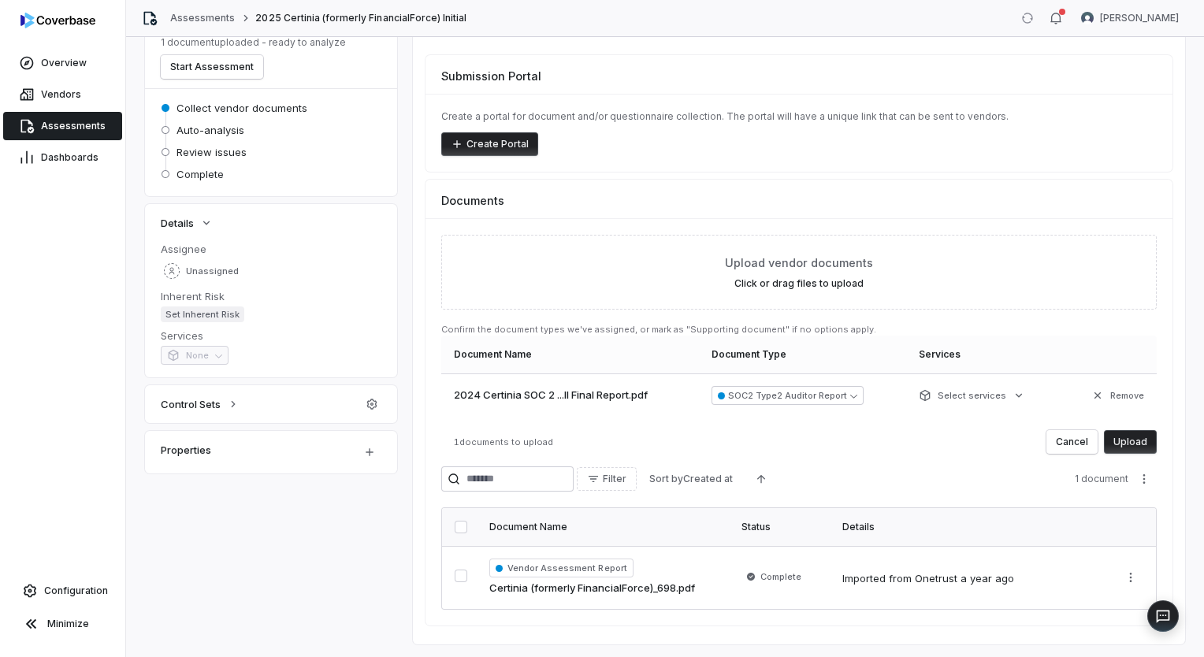
click at [1130, 446] on button "Upload" at bounding box center [1130, 442] width 53 height 24
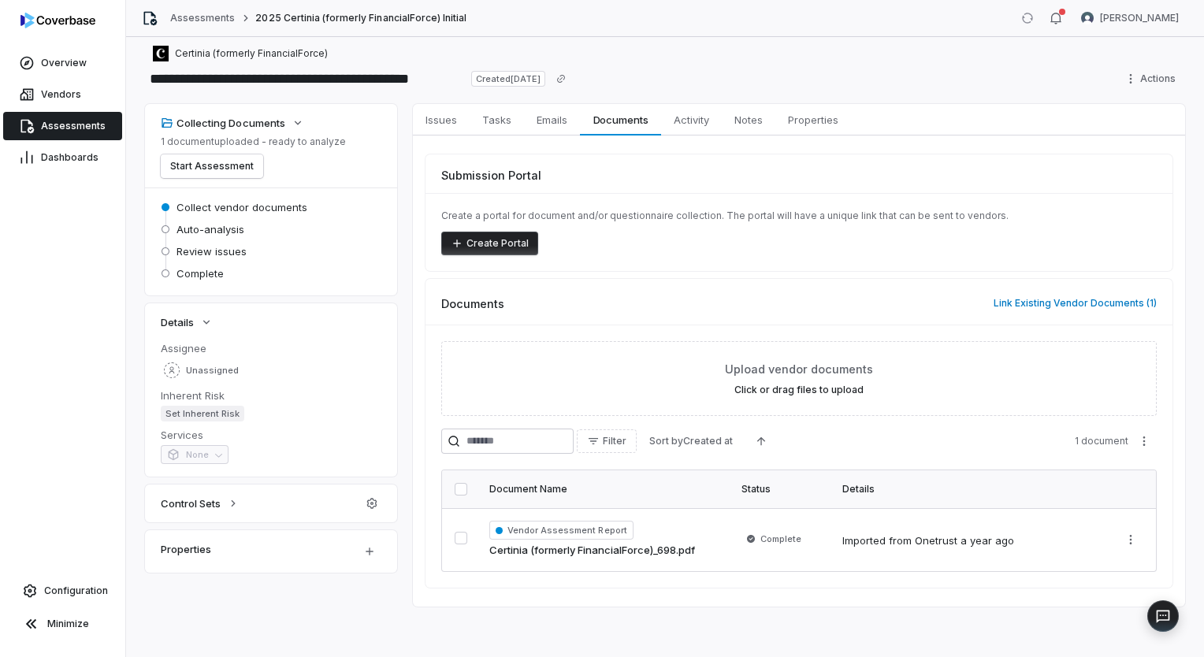
scroll to position [6, 0]
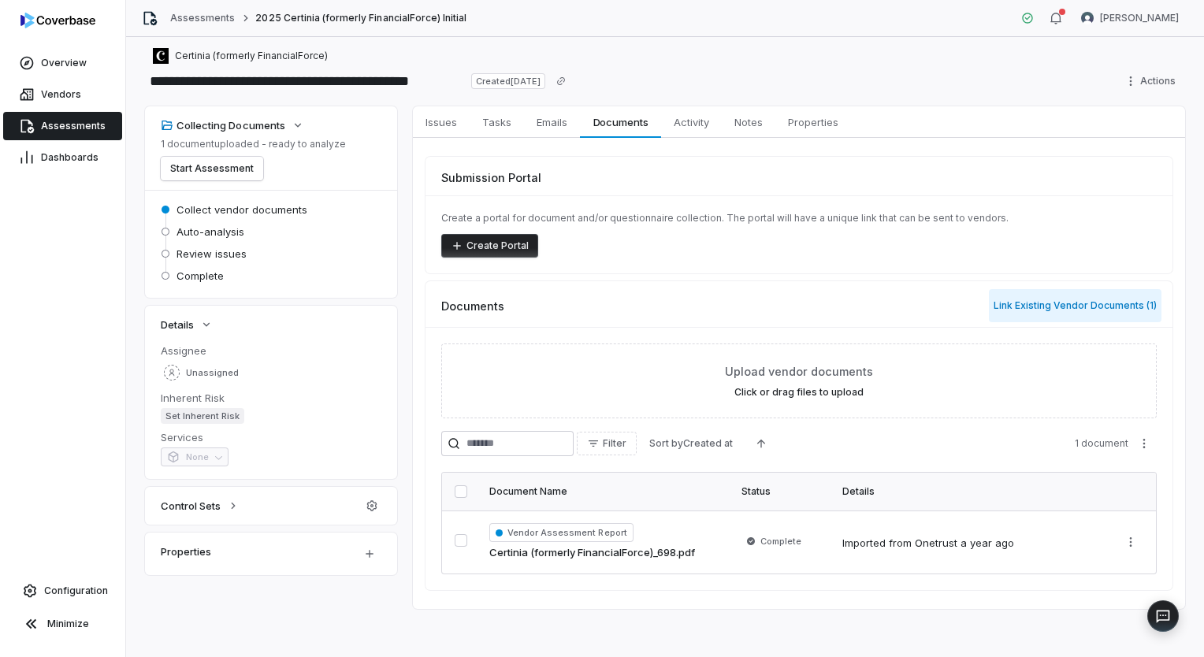
click at [1100, 307] on button "Link Existing Vendor Documents ( 1 )" at bounding box center [1075, 305] width 173 height 33
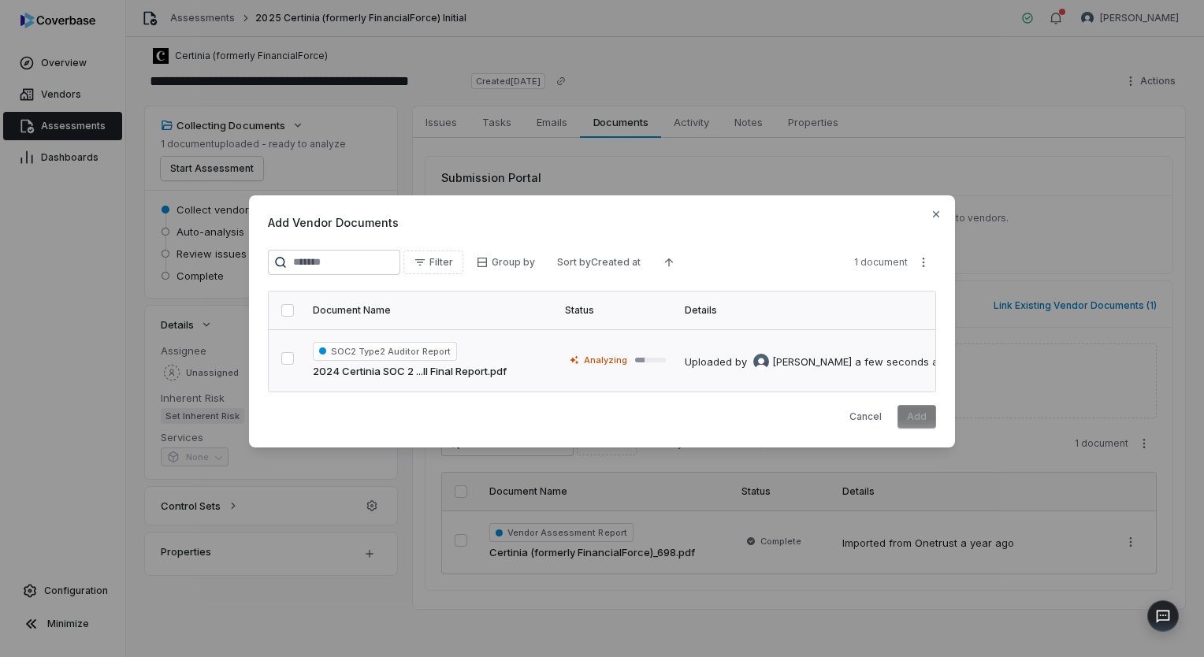
click at [290, 354] on button "button" at bounding box center [287, 358] width 13 height 13
click at [927, 427] on button "Add" at bounding box center [916, 417] width 39 height 24
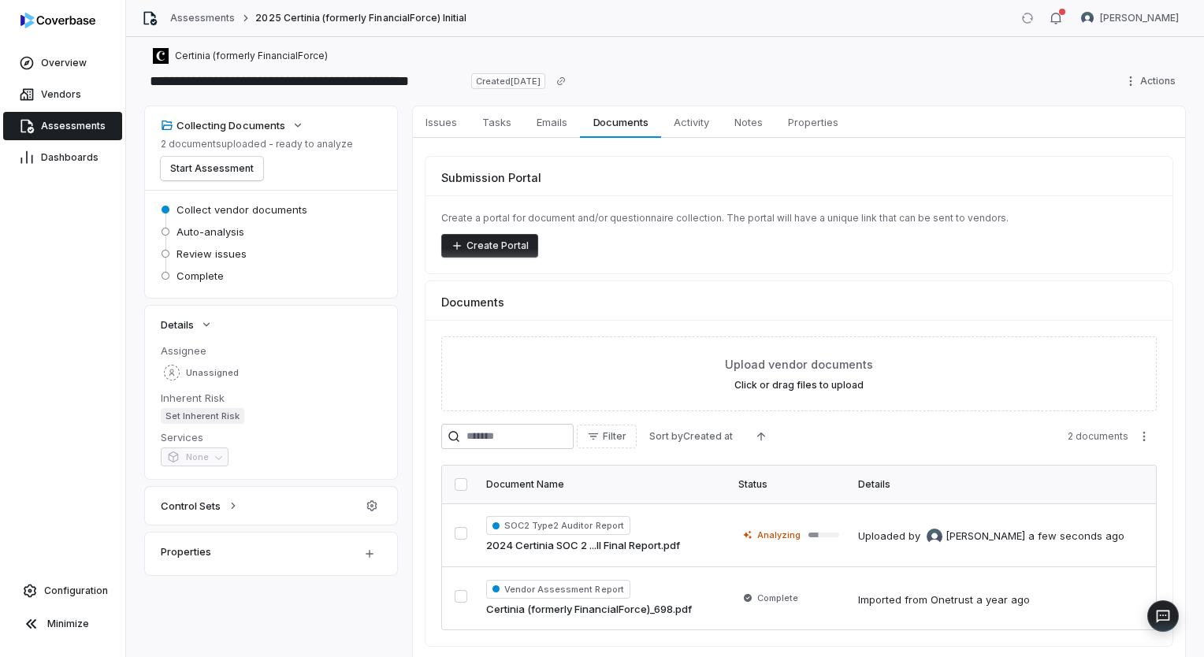
scroll to position [71, 0]
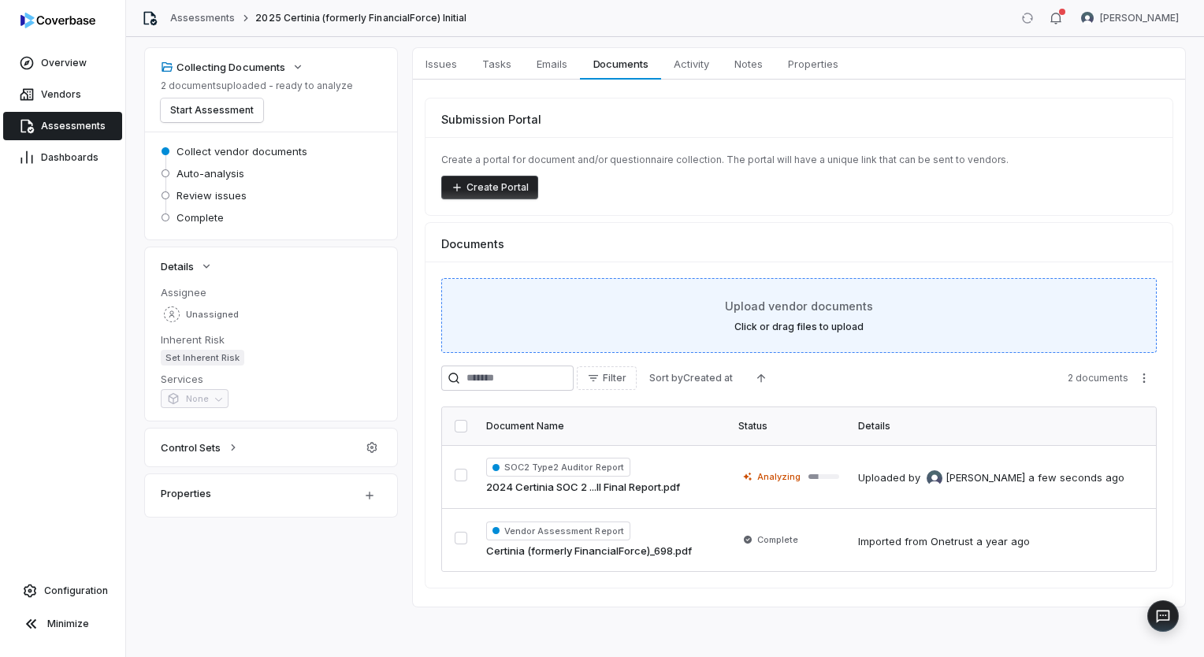
click at [832, 307] on div "Upload vendor documents Click or drag files to upload" at bounding box center [799, 315] width 676 height 35
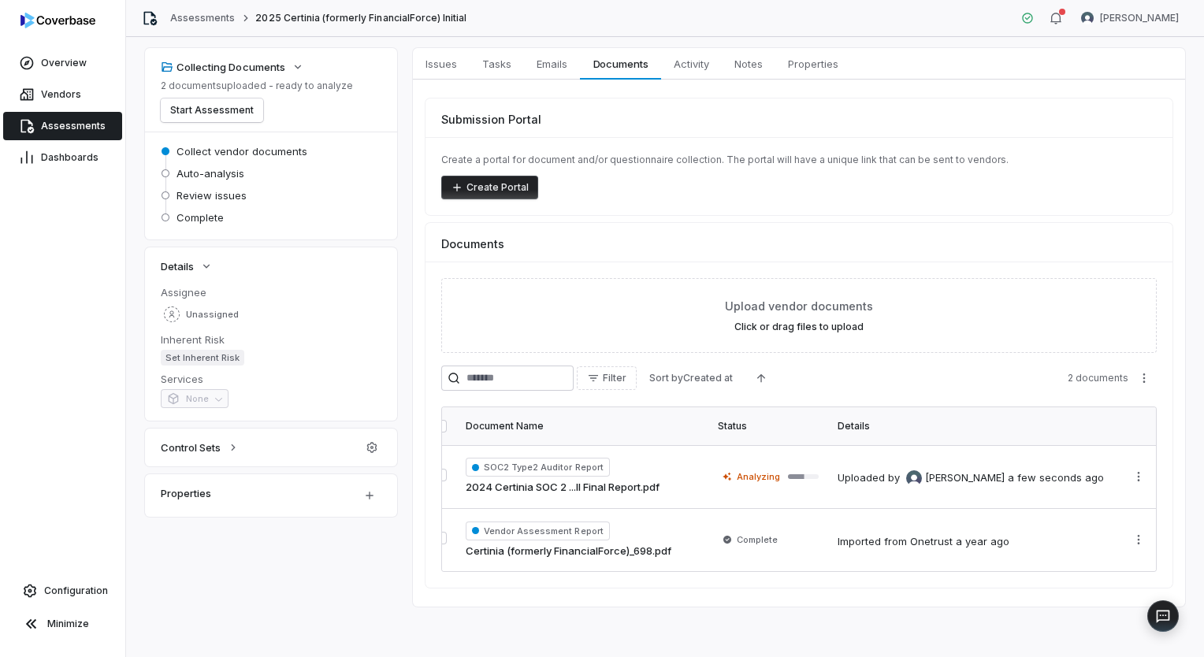
scroll to position [0, 0]
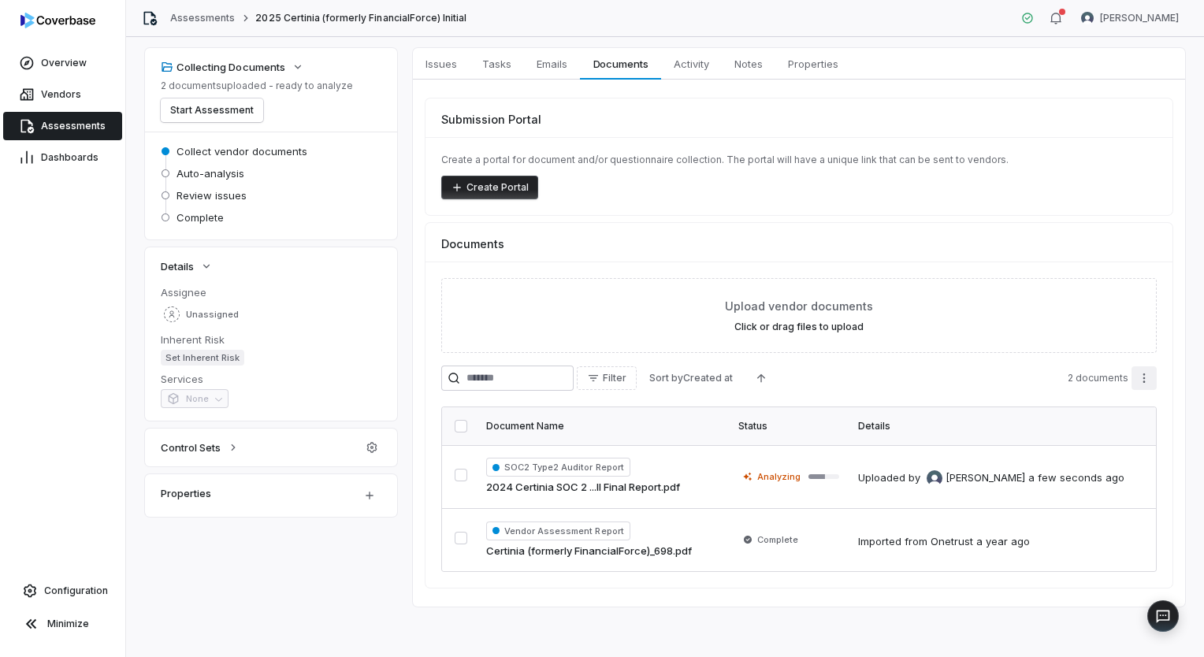
click at [1140, 369] on html "**********" at bounding box center [602, 328] width 1204 height 657
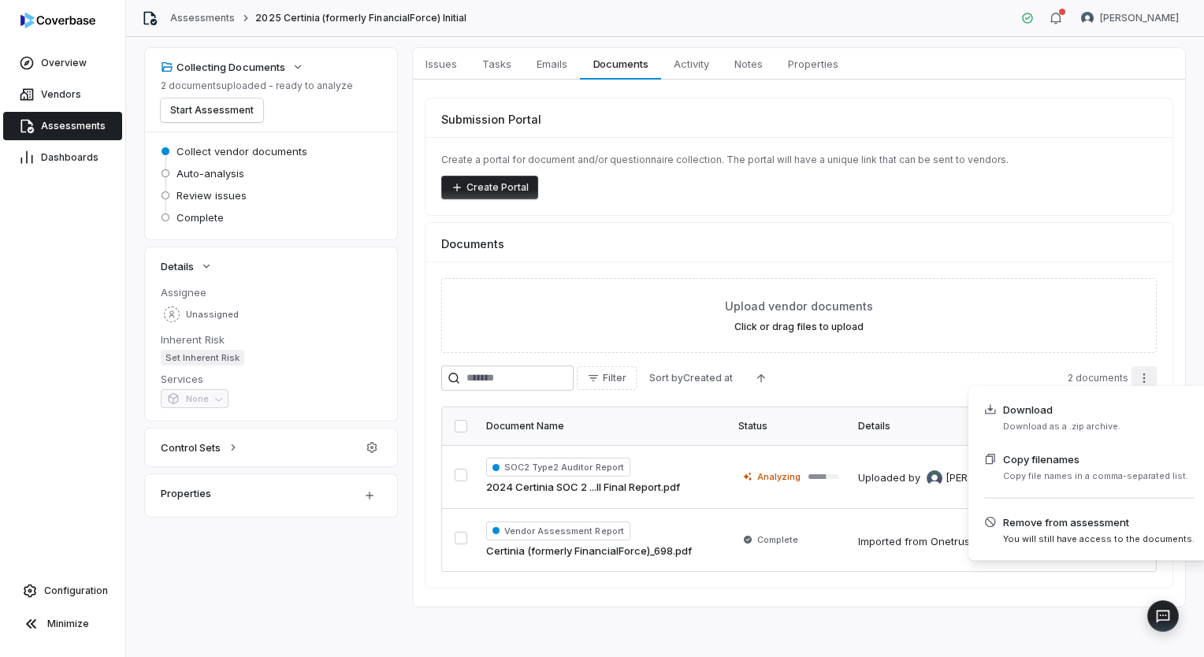
click at [884, 372] on html "**********" at bounding box center [602, 328] width 1204 height 657
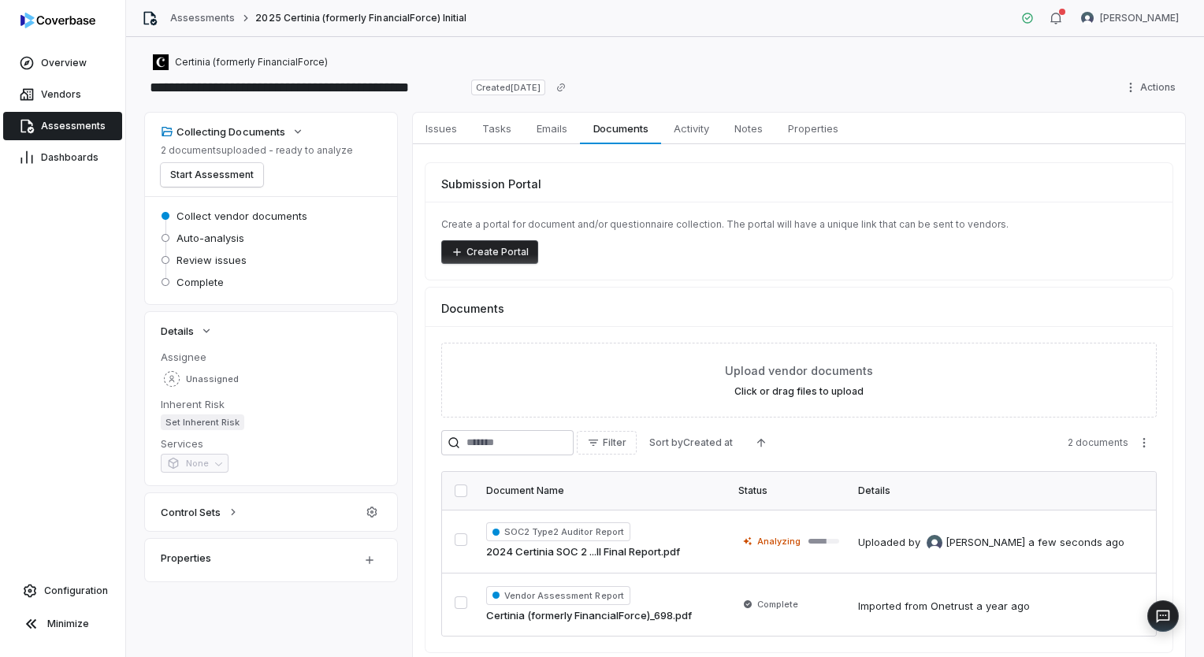
scroll to position [71, 0]
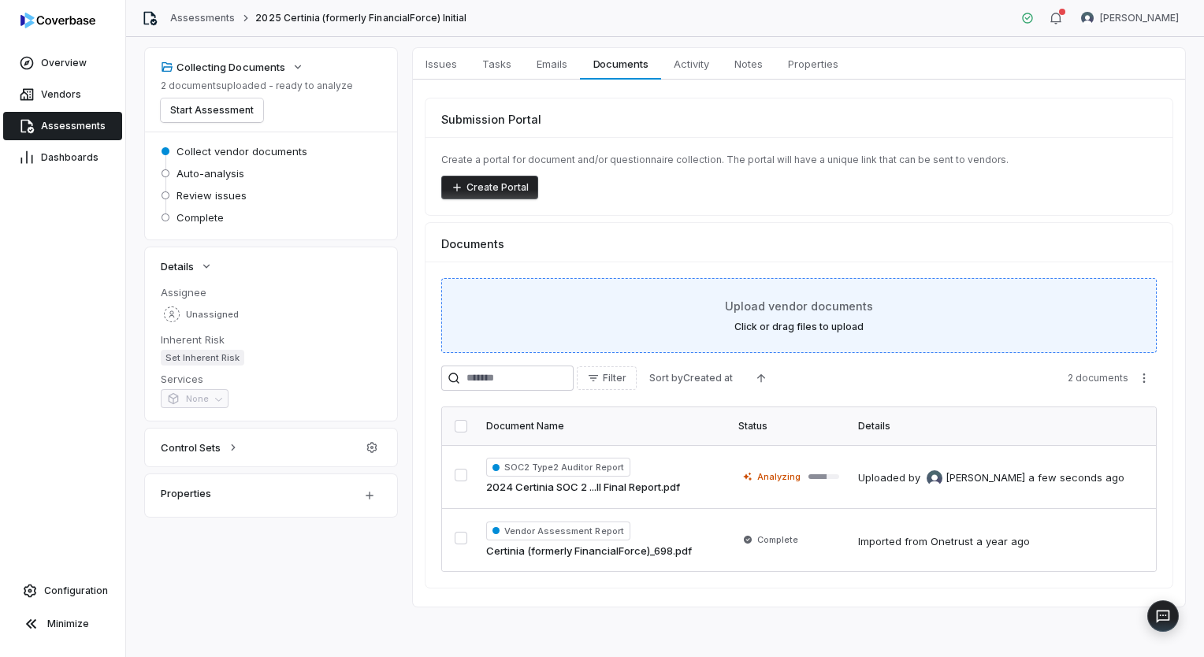
click at [845, 301] on span "Upload vendor documents" at bounding box center [799, 306] width 148 height 17
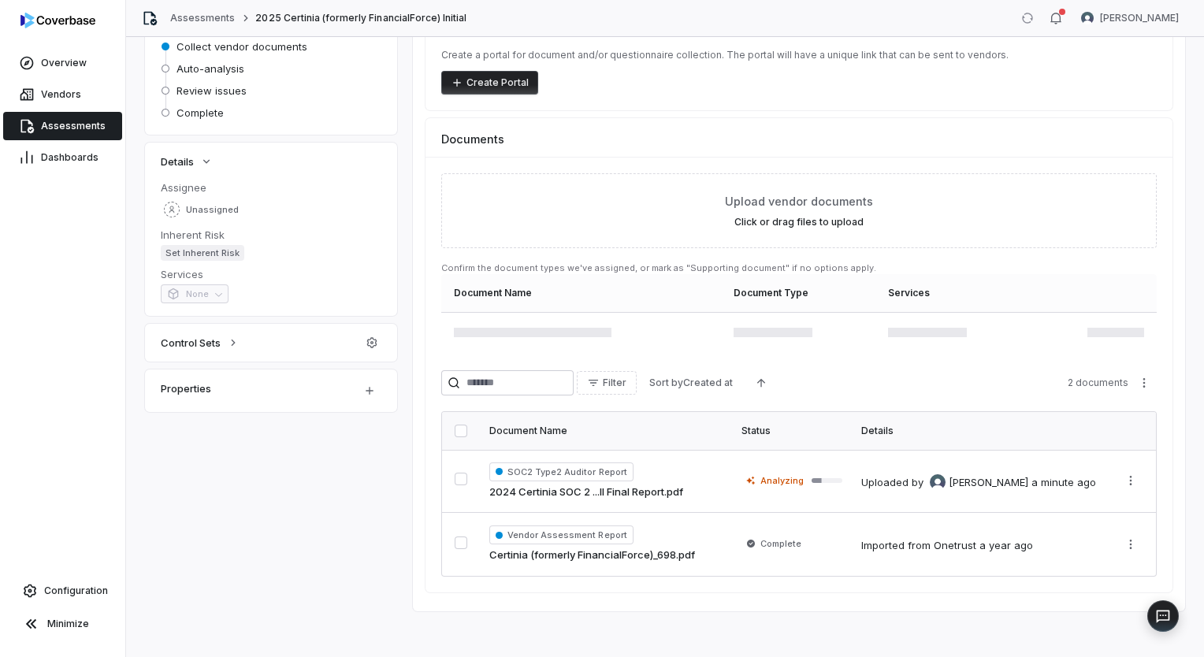
scroll to position [171, 0]
click at [89, 132] on span "Assessments" at bounding box center [73, 126] width 65 height 13
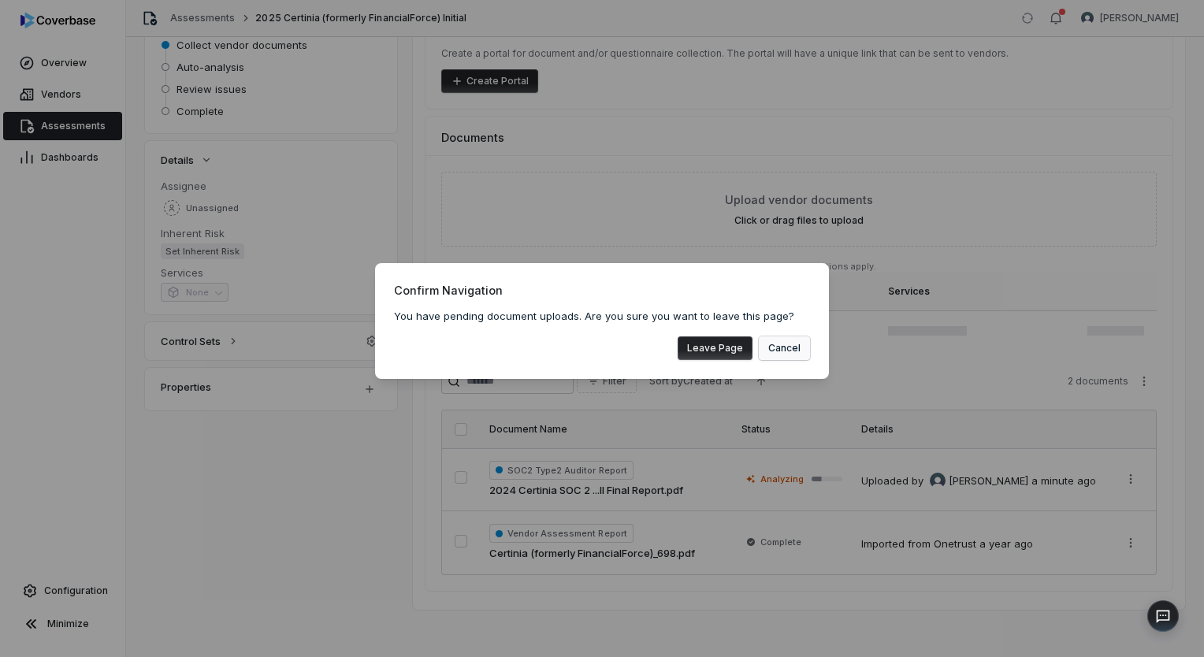
click at [785, 350] on button "Cancel" at bounding box center [784, 348] width 51 height 24
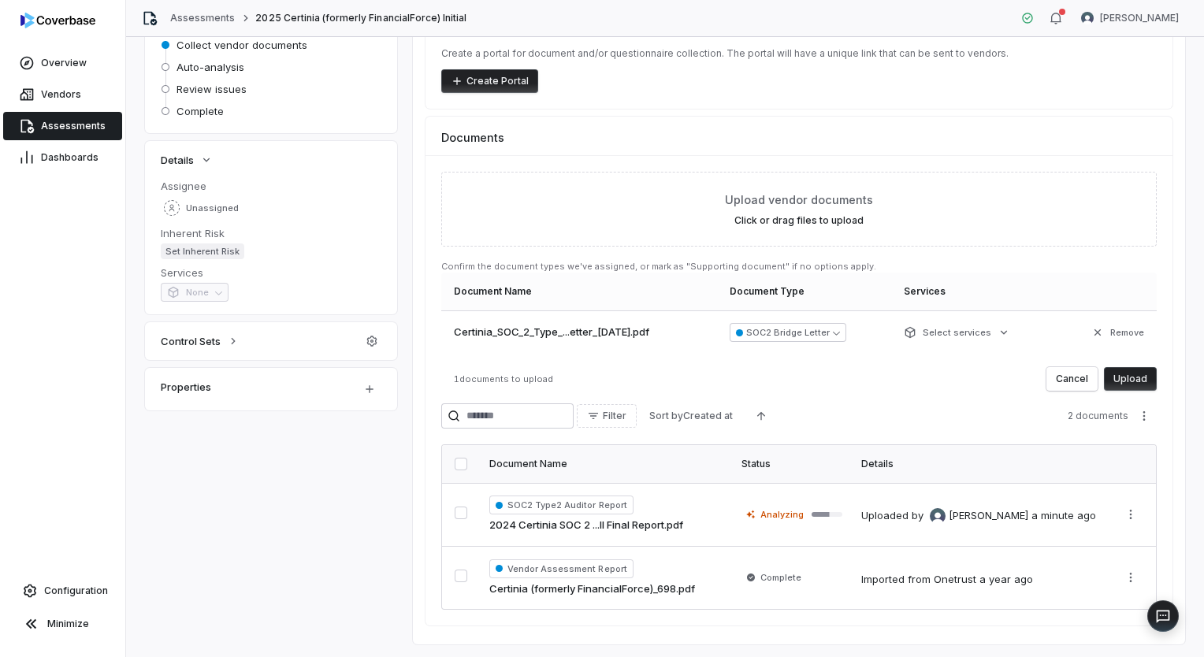
click at [1137, 369] on button "Upload" at bounding box center [1130, 379] width 53 height 24
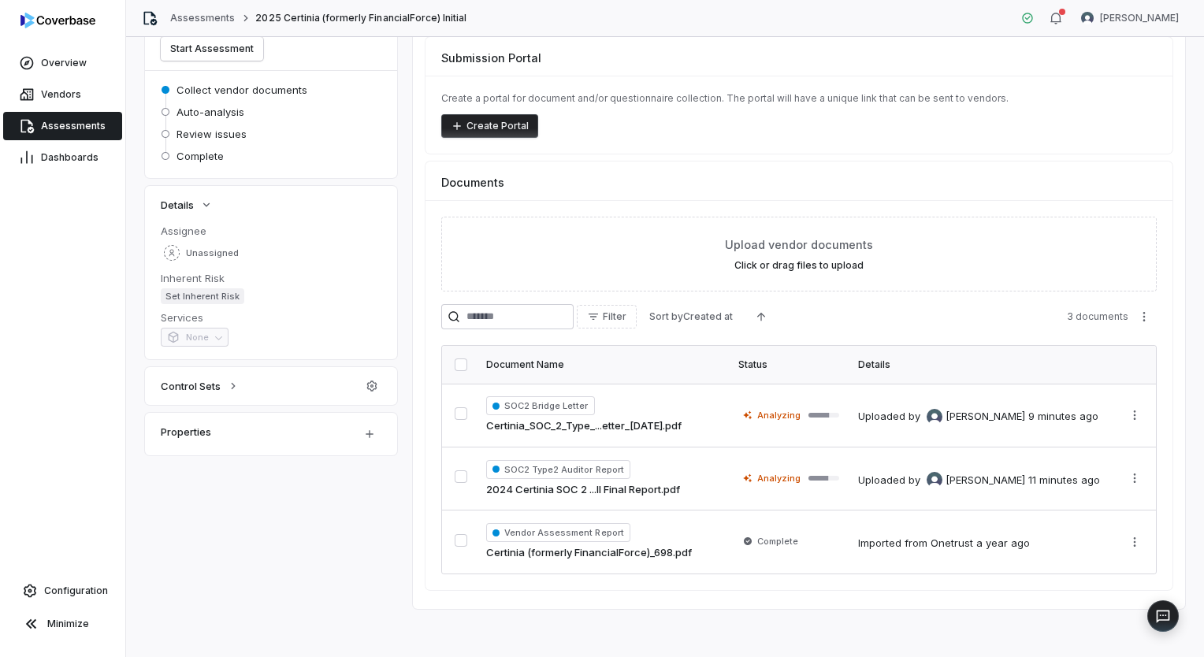
scroll to position [134, 0]
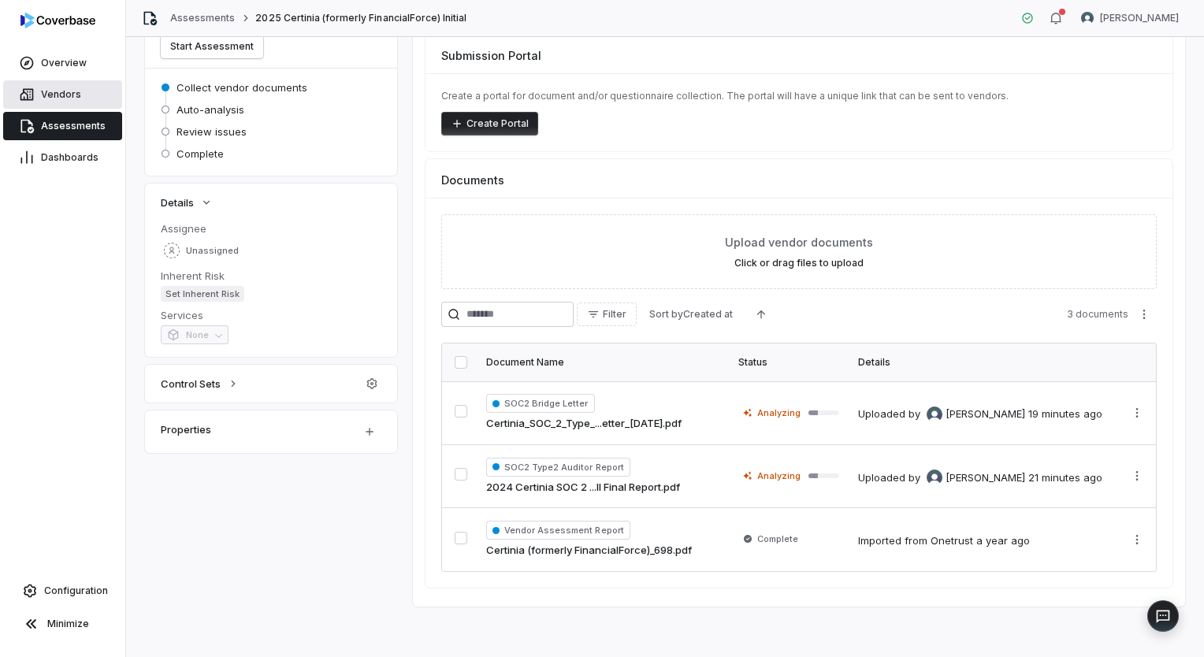
click at [63, 99] on span "Vendors" at bounding box center [61, 94] width 40 height 13
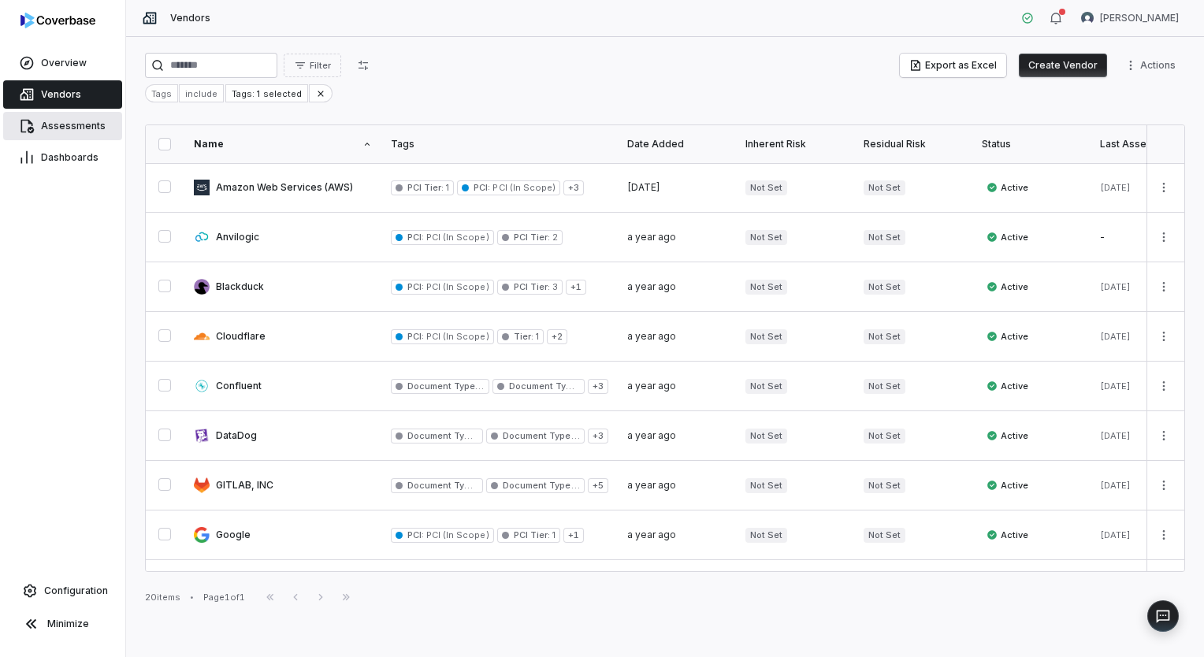
click at [80, 124] on span "Assessments" at bounding box center [73, 126] width 65 height 13
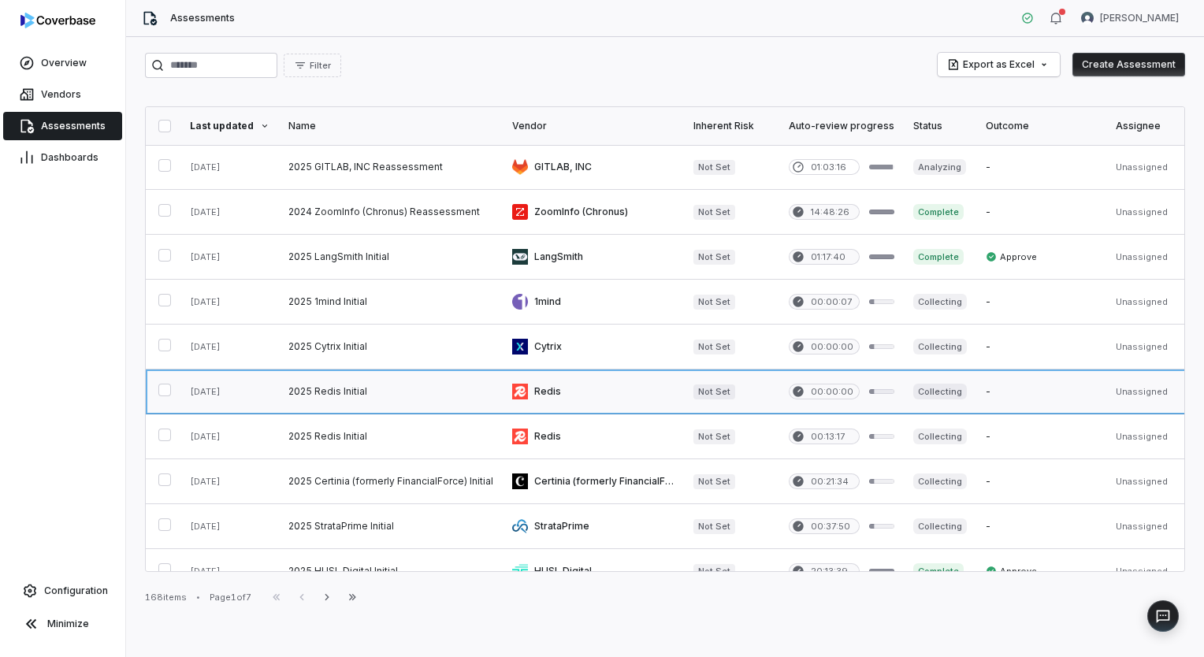
click at [570, 395] on link at bounding box center [593, 392] width 181 height 44
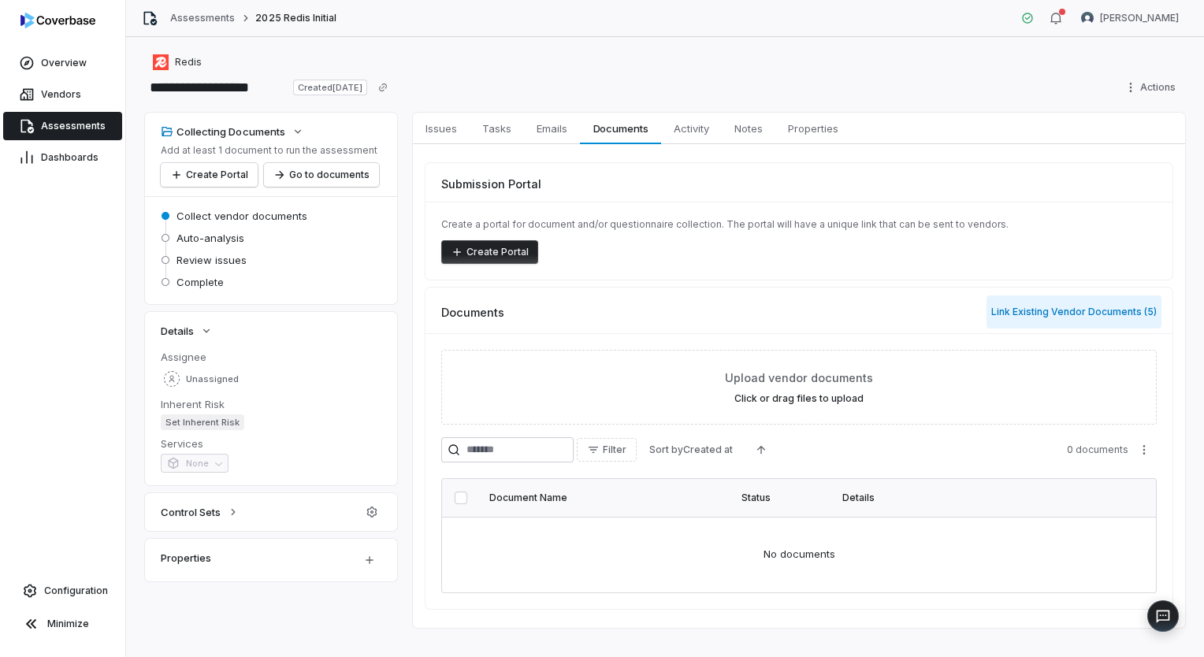
click at [1038, 315] on button "Link Existing Vendor Documents ( 5 )" at bounding box center [1073, 311] width 175 height 33
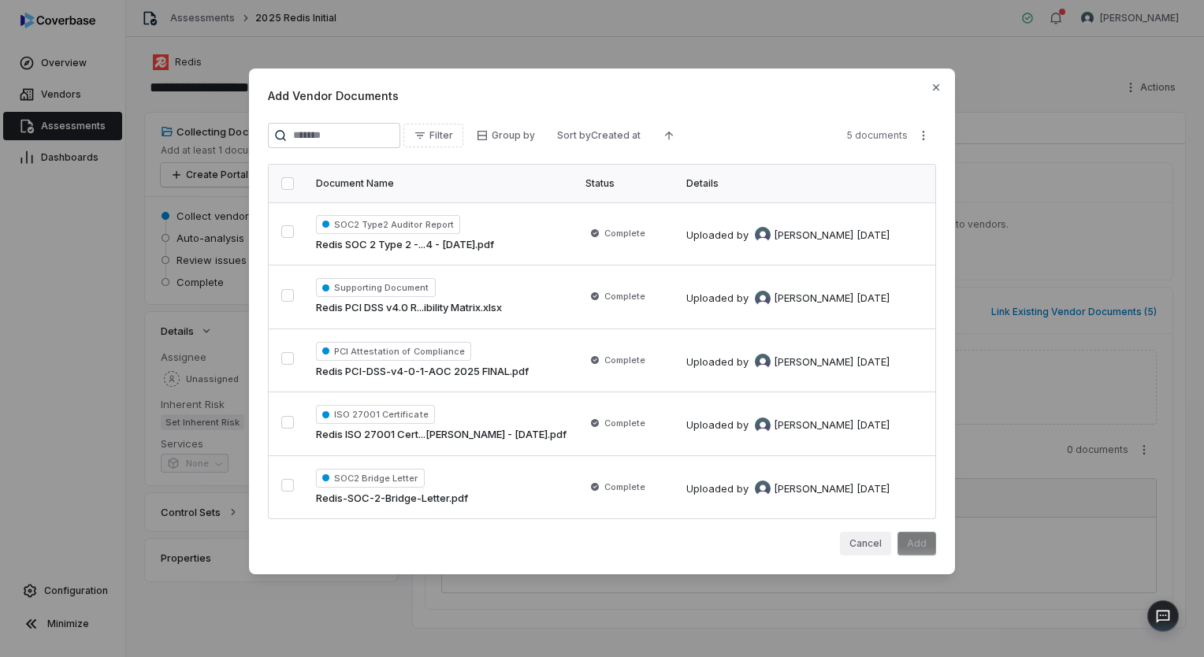
click at [857, 543] on button "Cancel" at bounding box center [865, 544] width 51 height 24
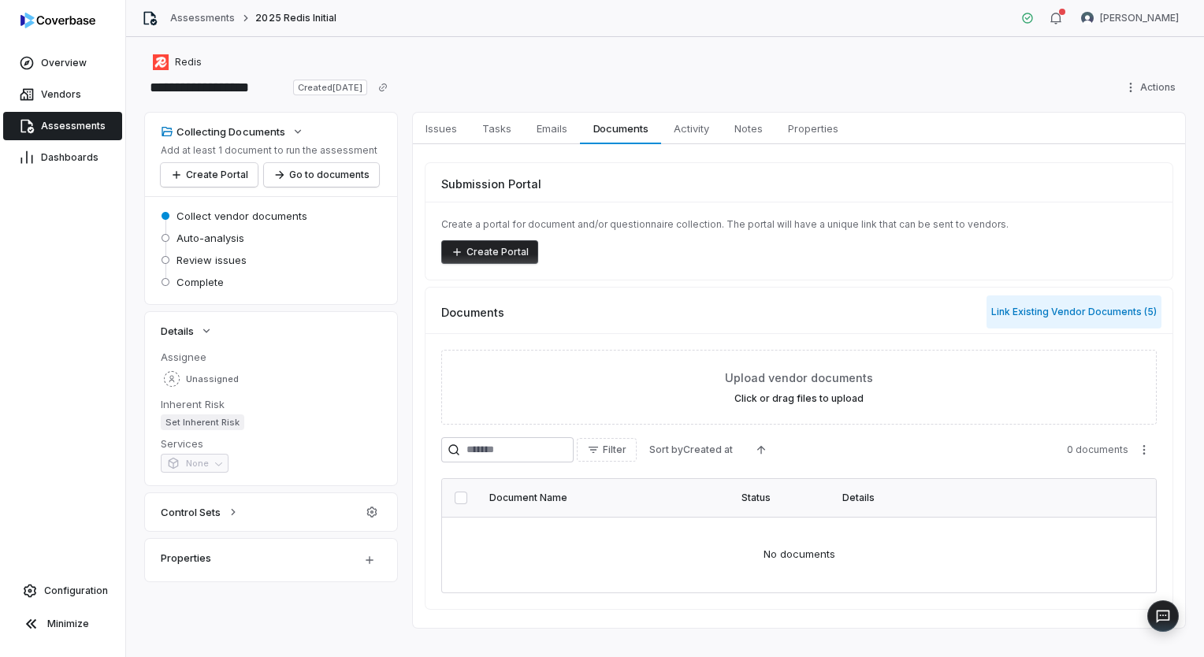
click at [1086, 317] on button "Link Existing Vendor Documents ( 5 )" at bounding box center [1073, 311] width 175 height 33
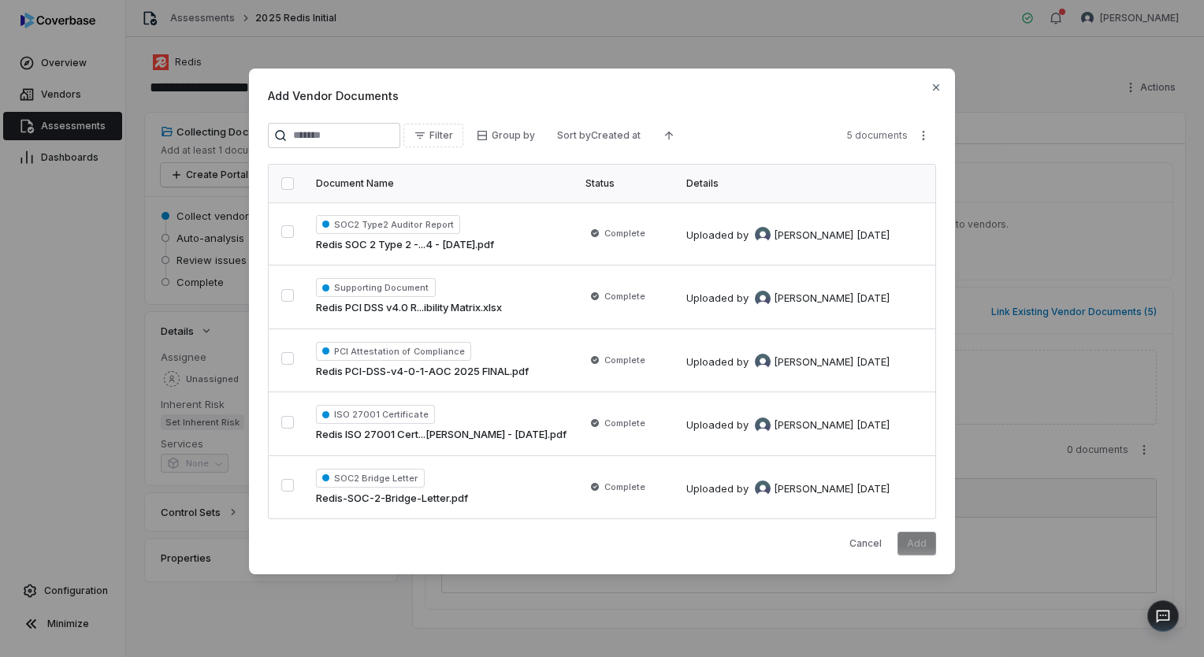
click at [284, 184] on button "button" at bounding box center [287, 183] width 13 height 13
click at [902, 544] on button "Add" at bounding box center [916, 544] width 39 height 24
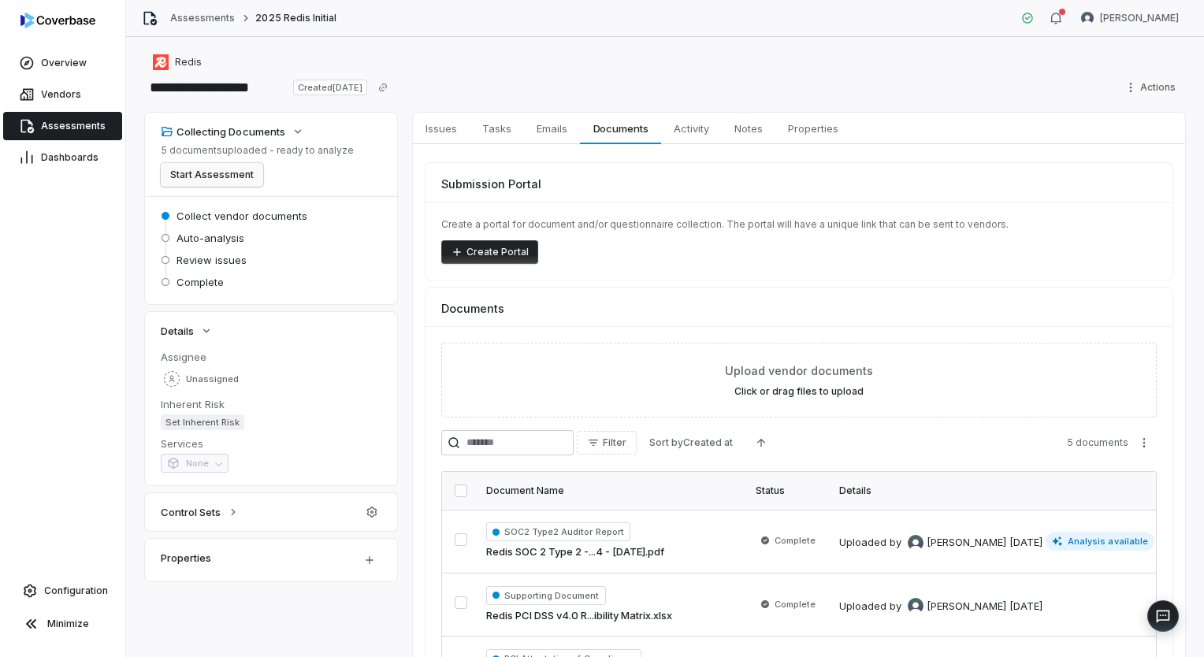
click at [195, 184] on button "Start Assessment" at bounding box center [212, 175] width 102 height 24
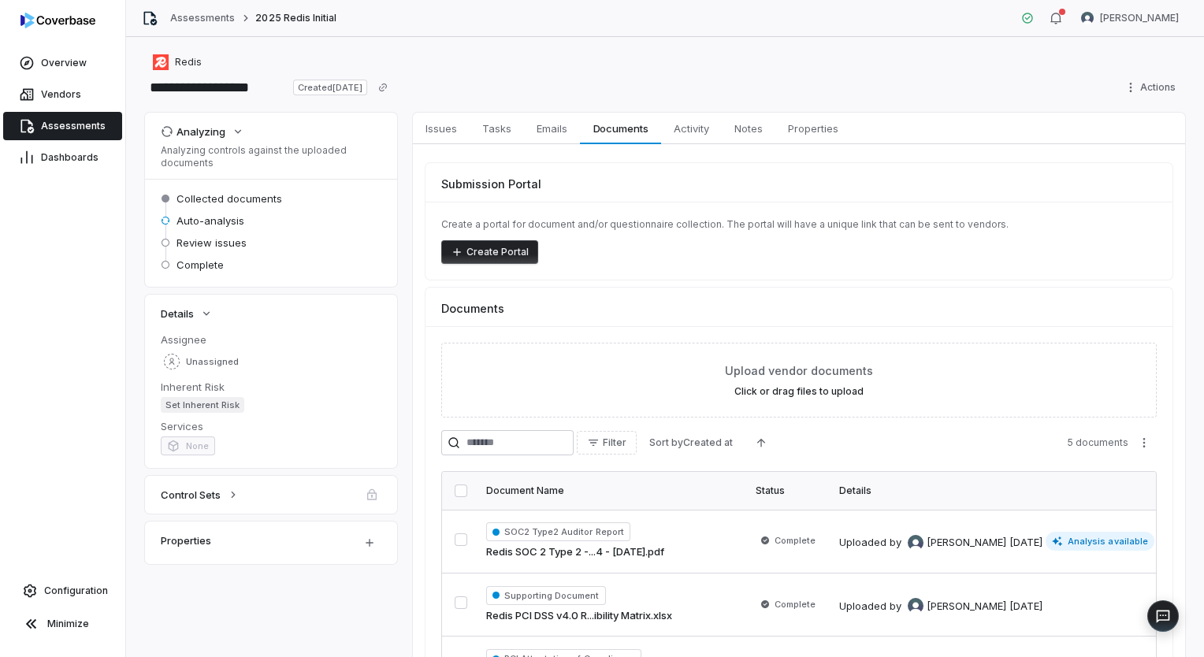
click at [47, 117] on link "Assessments" at bounding box center [62, 126] width 119 height 28
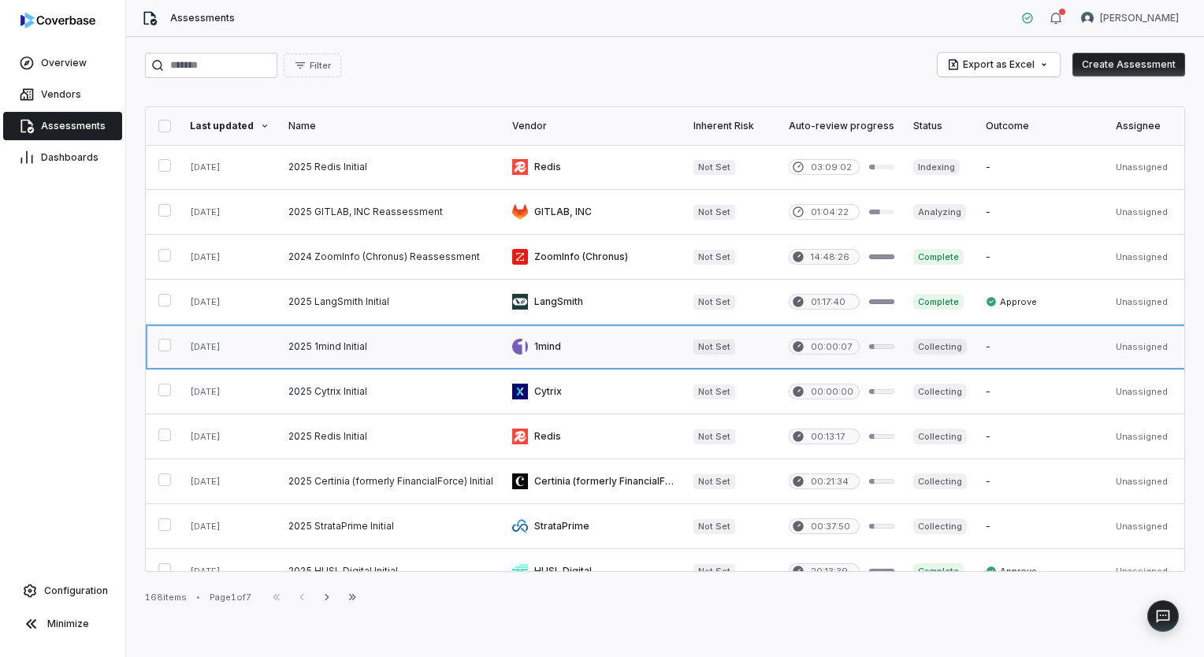
click at [580, 343] on link at bounding box center [593, 347] width 181 height 44
